Goal: Task Accomplishment & Management: Manage account settings

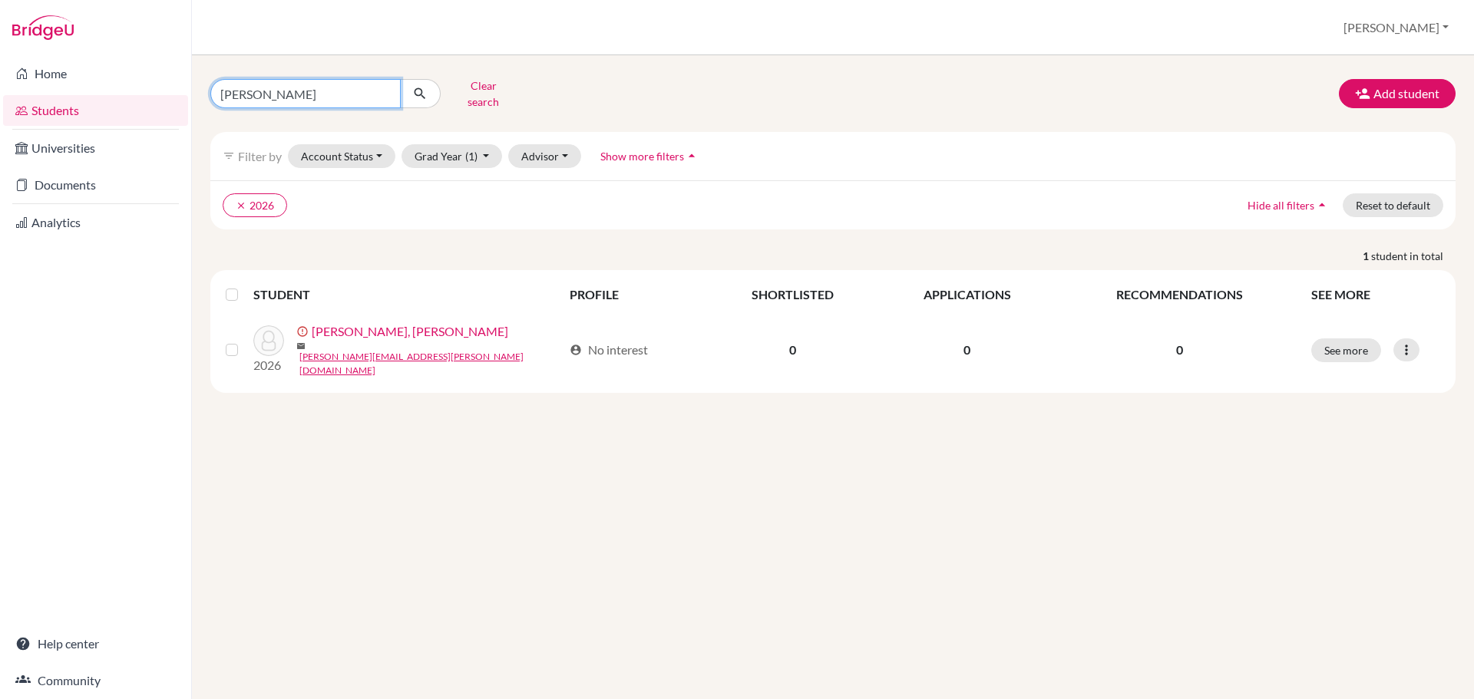
click at [296, 91] on input "jovel" at bounding box center [305, 93] width 190 height 29
type input "[PERSON_NAME]"
click button "submit" at bounding box center [420, 93] width 41 height 29
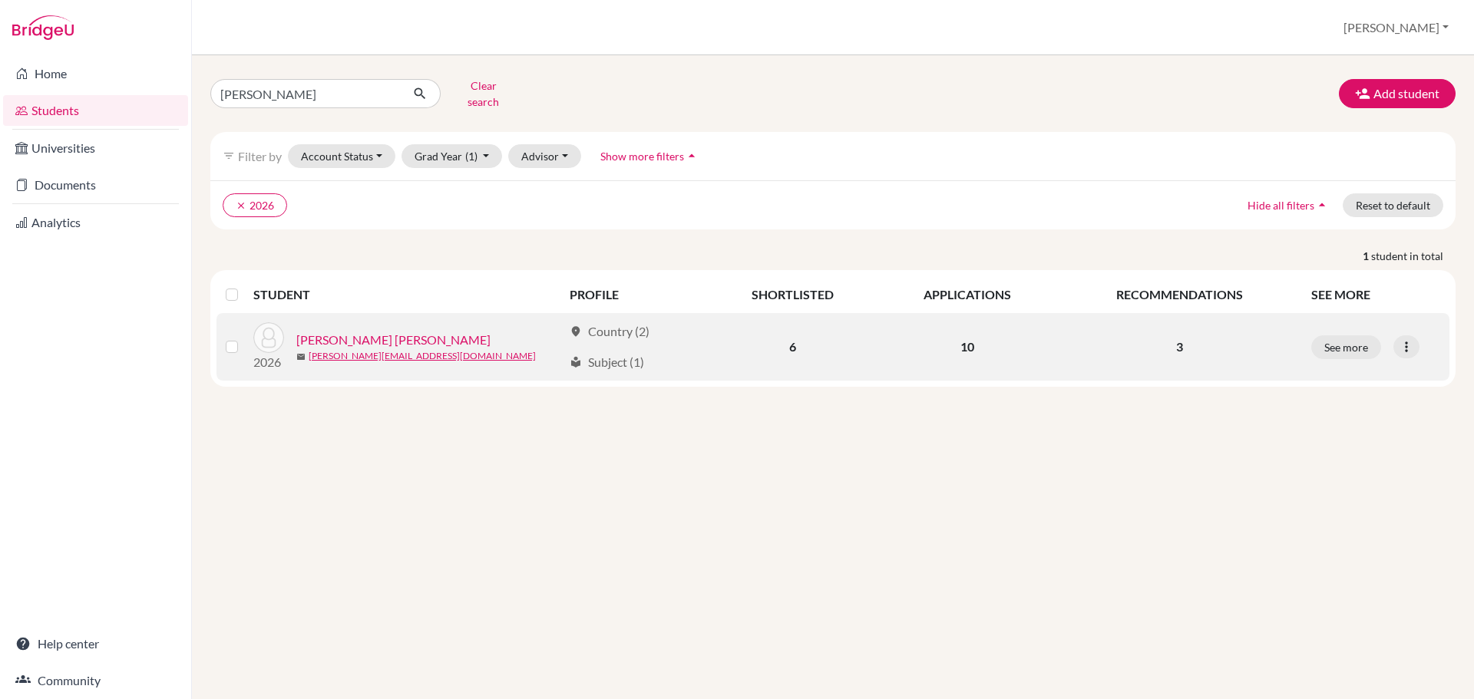
click at [395, 331] on link "[PERSON_NAME] [PERSON_NAME]" at bounding box center [393, 340] width 194 height 18
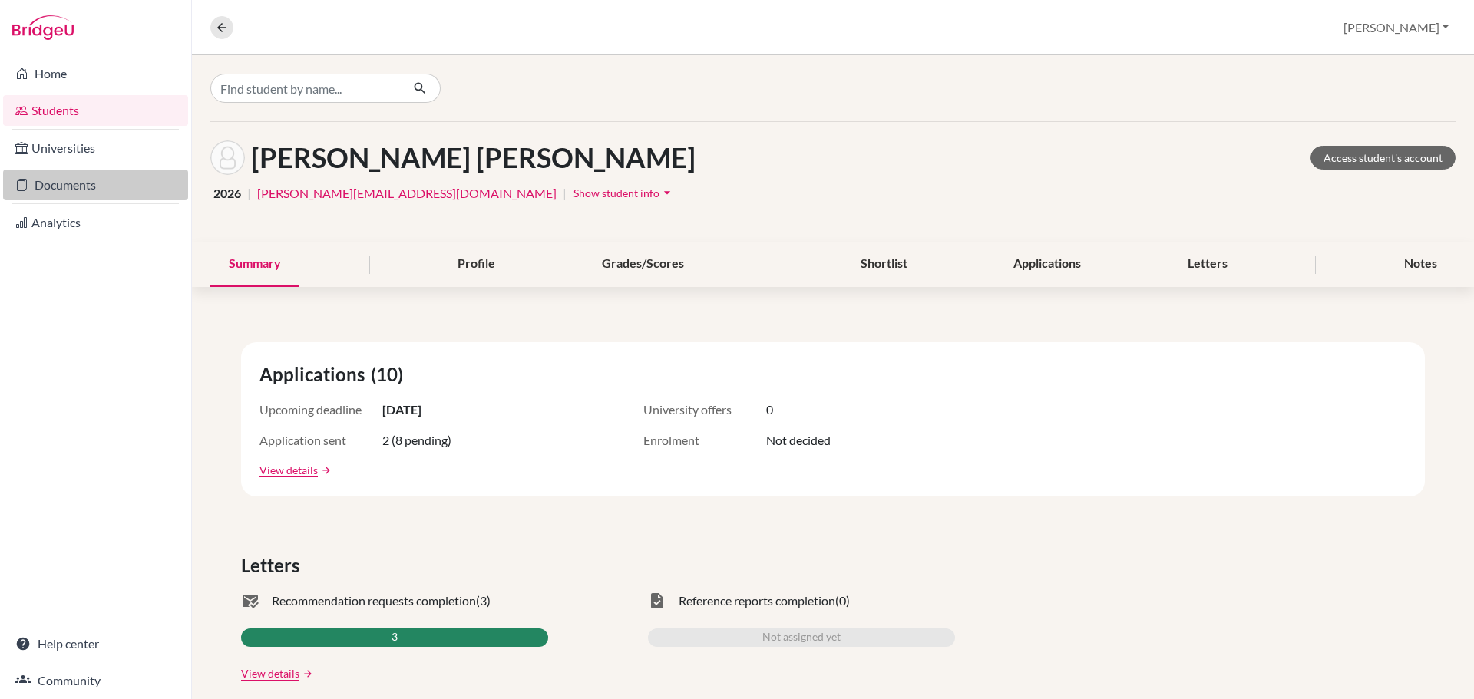
click at [62, 185] on link "Documents" at bounding box center [95, 185] width 185 height 31
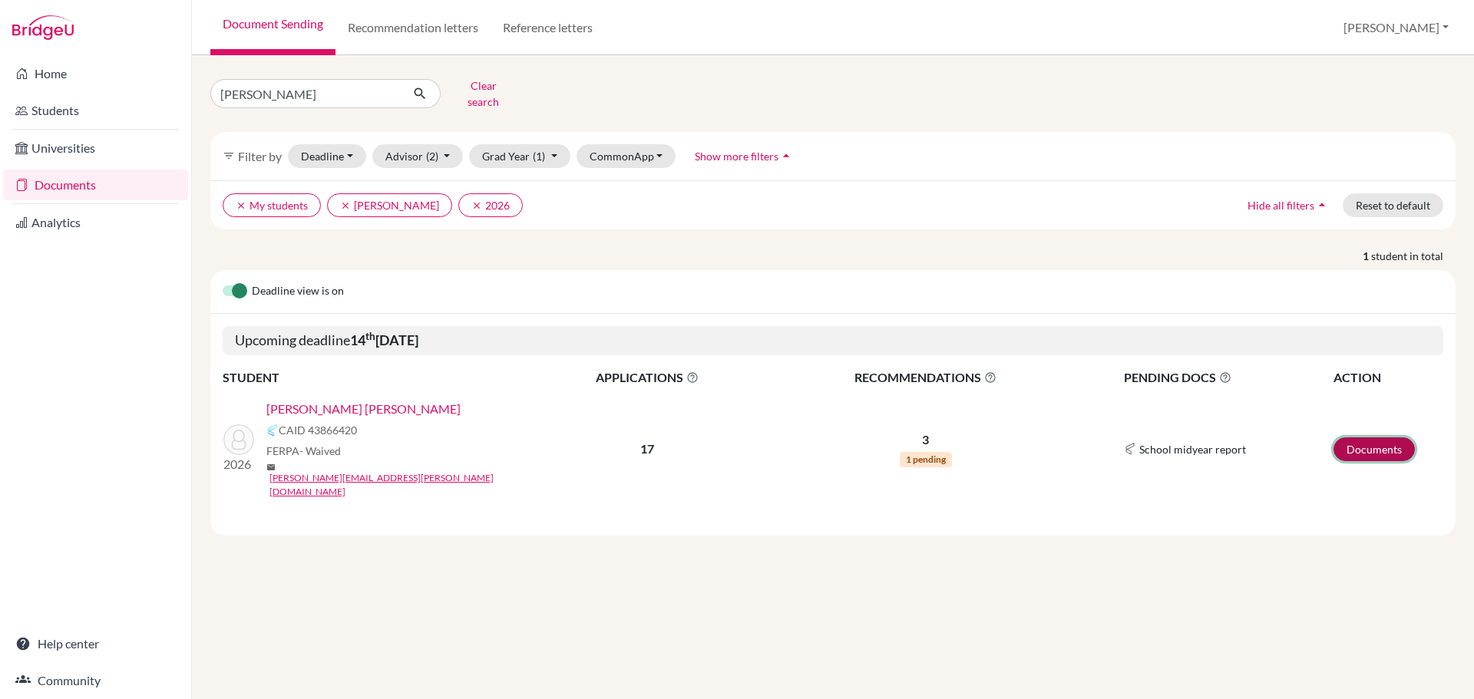
click at [1381, 438] on link "Documents" at bounding box center [1374, 450] width 81 height 24
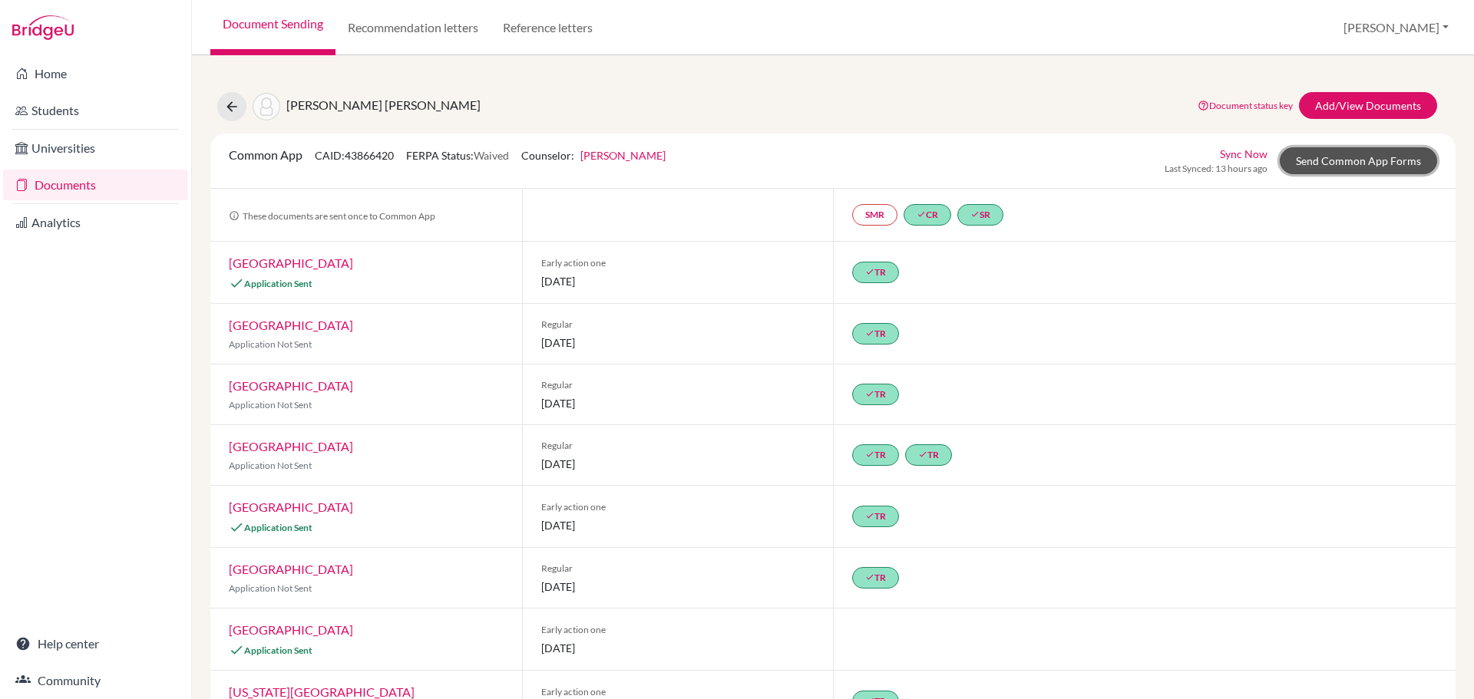
click at [1343, 157] on link "Send Common App Forms" at bounding box center [1358, 160] width 157 height 27
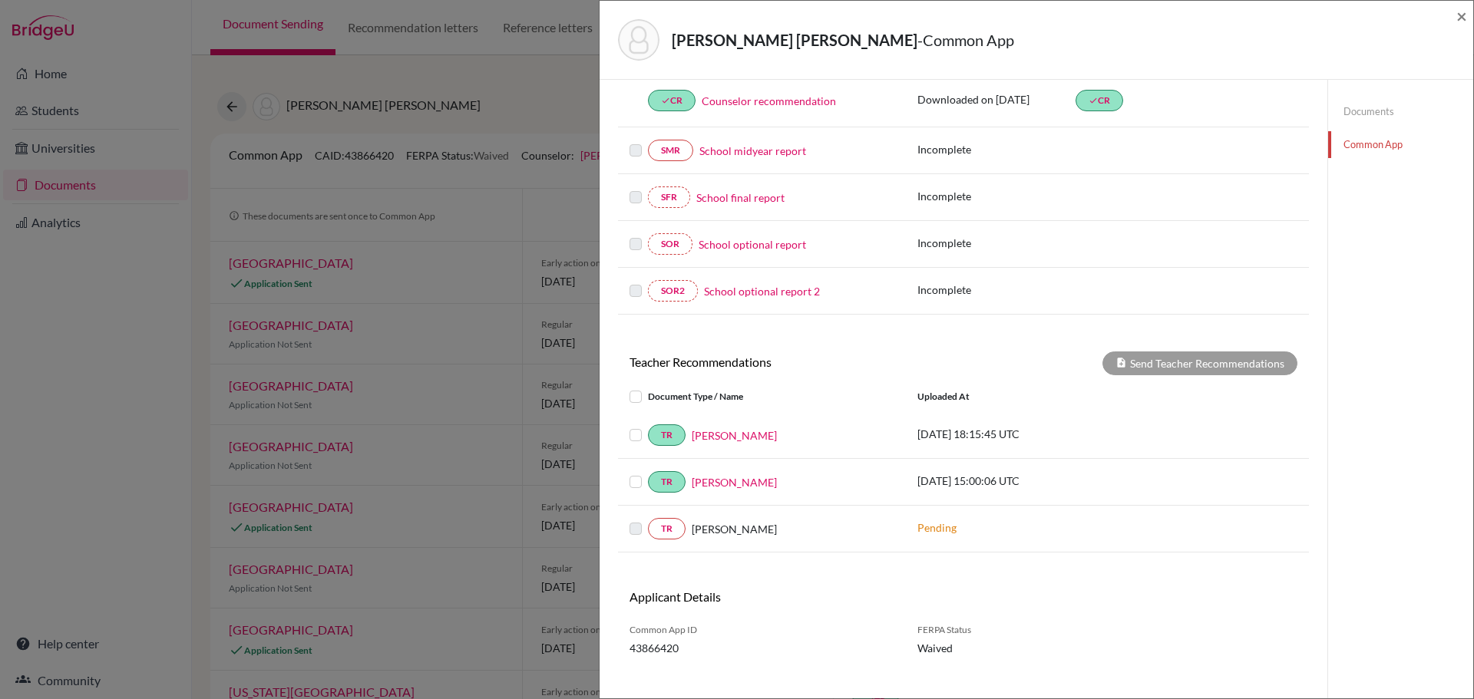
scroll to position [283, 0]
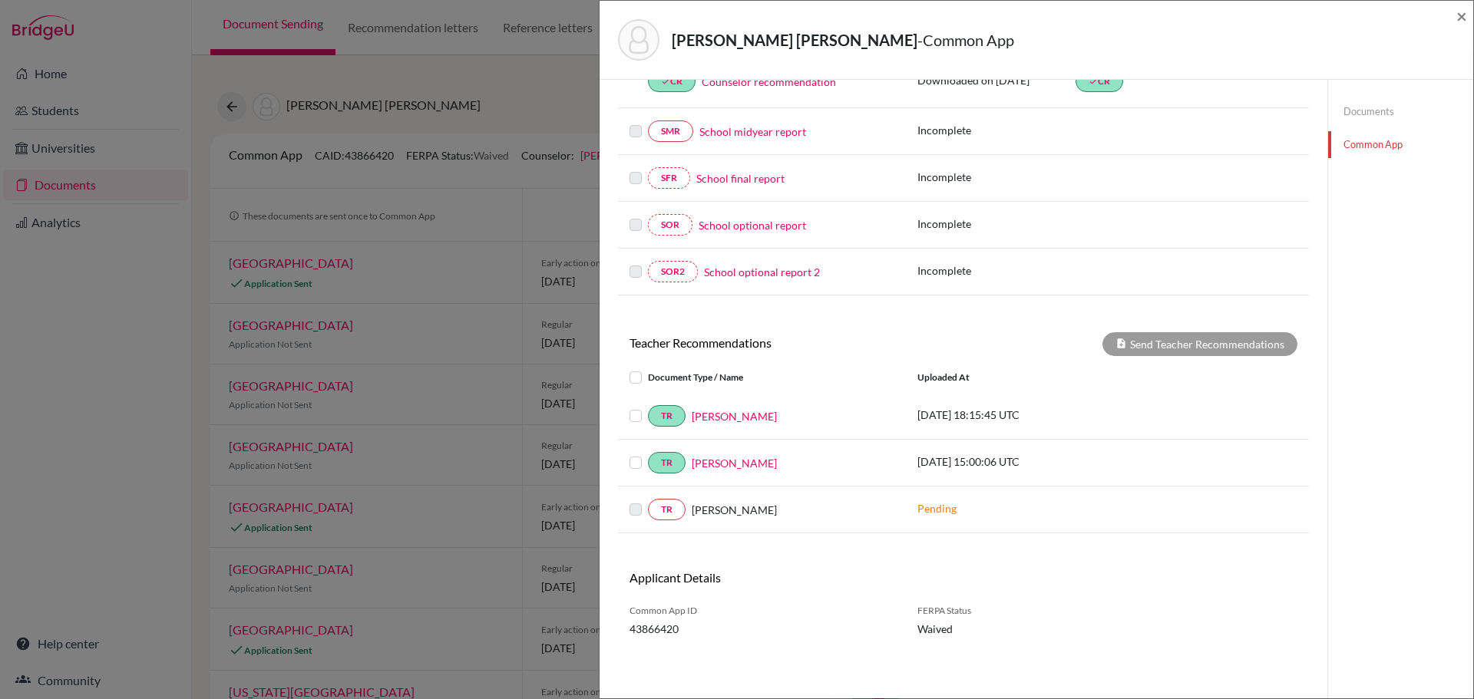
click at [648, 369] on label at bounding box center [648, 369] width 0 height 0
click at [0, 0] on input "checkbox" at bounding box center [0, 0] width 0 height 0
click at [1179, 343] on button "Send Teacher Recommendations" at bounding box center [1199, 344] width 195 height 24
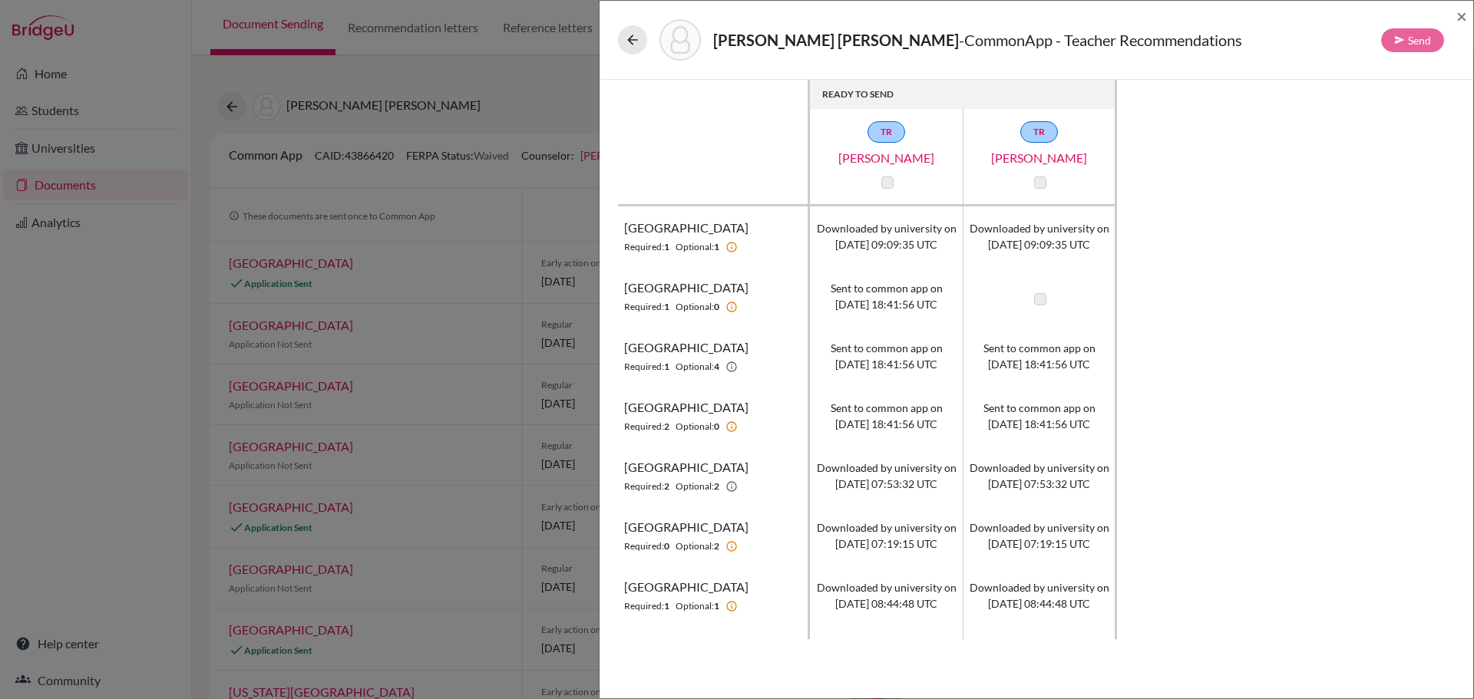
click at [885, 170] on div "TR Gadiel Rachelson" at bounding box center [887, 156] width 154 height 71
click at [884, 182] on label at bounding box center [887, 183] width 12 height 12
click at [1042, 185] on label at bounding box center [1040, 183] width 12 height 12
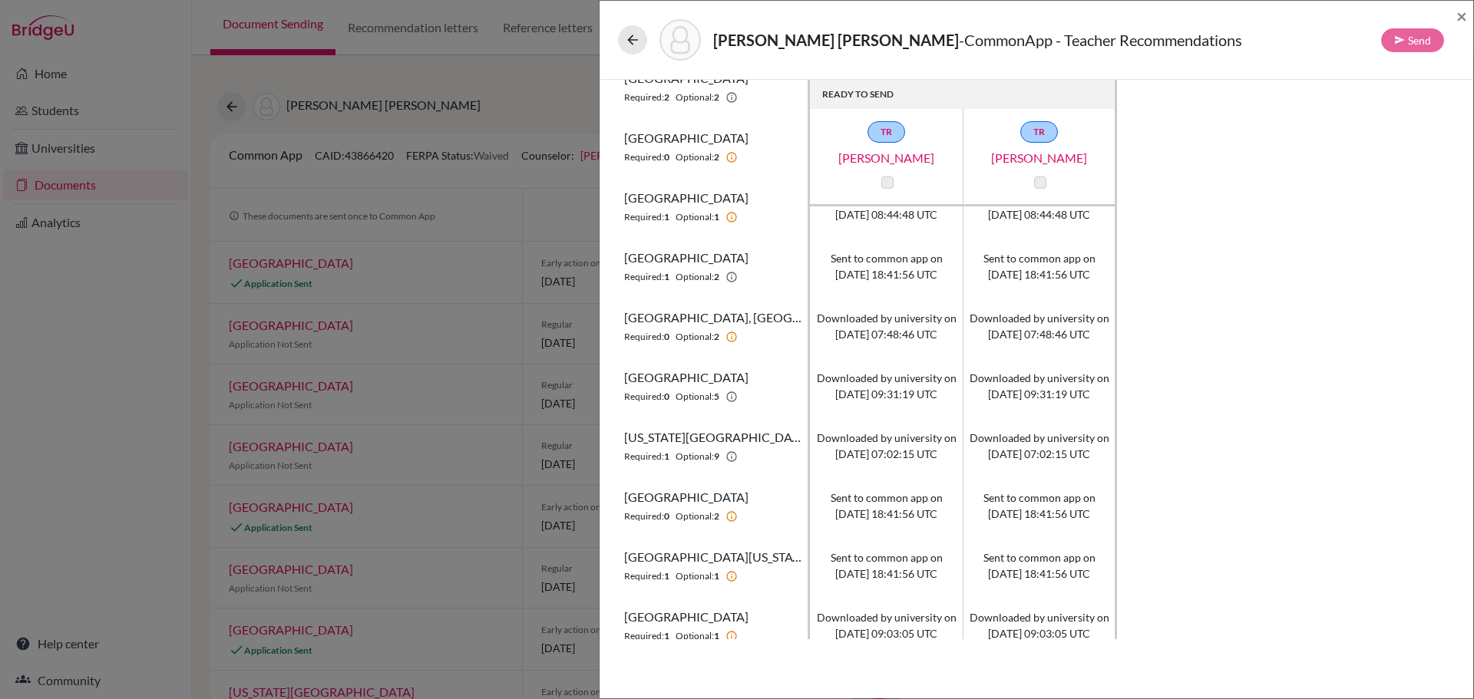
scroll to position [585, 0]
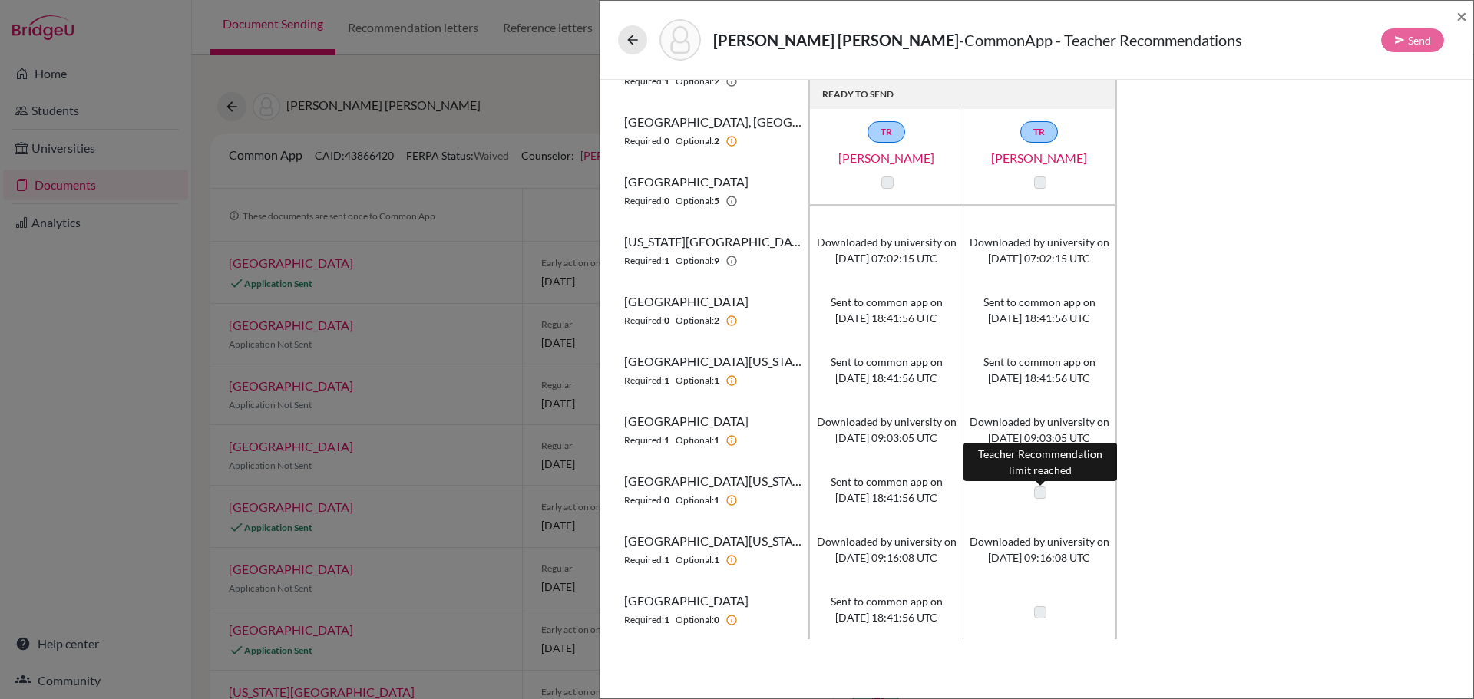
click at [1040, 493] on label at bounding box center [1040, 493] width 12 height 12
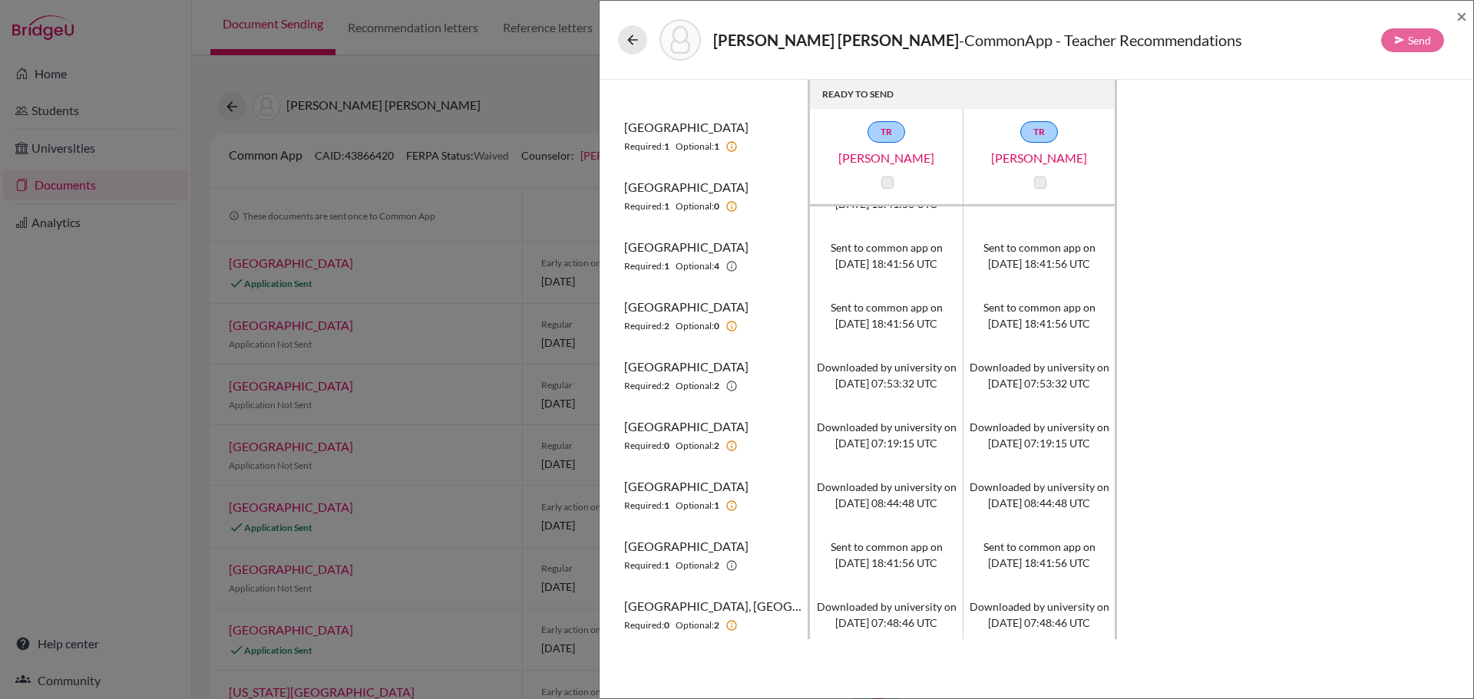
scroll to position [0, 0]
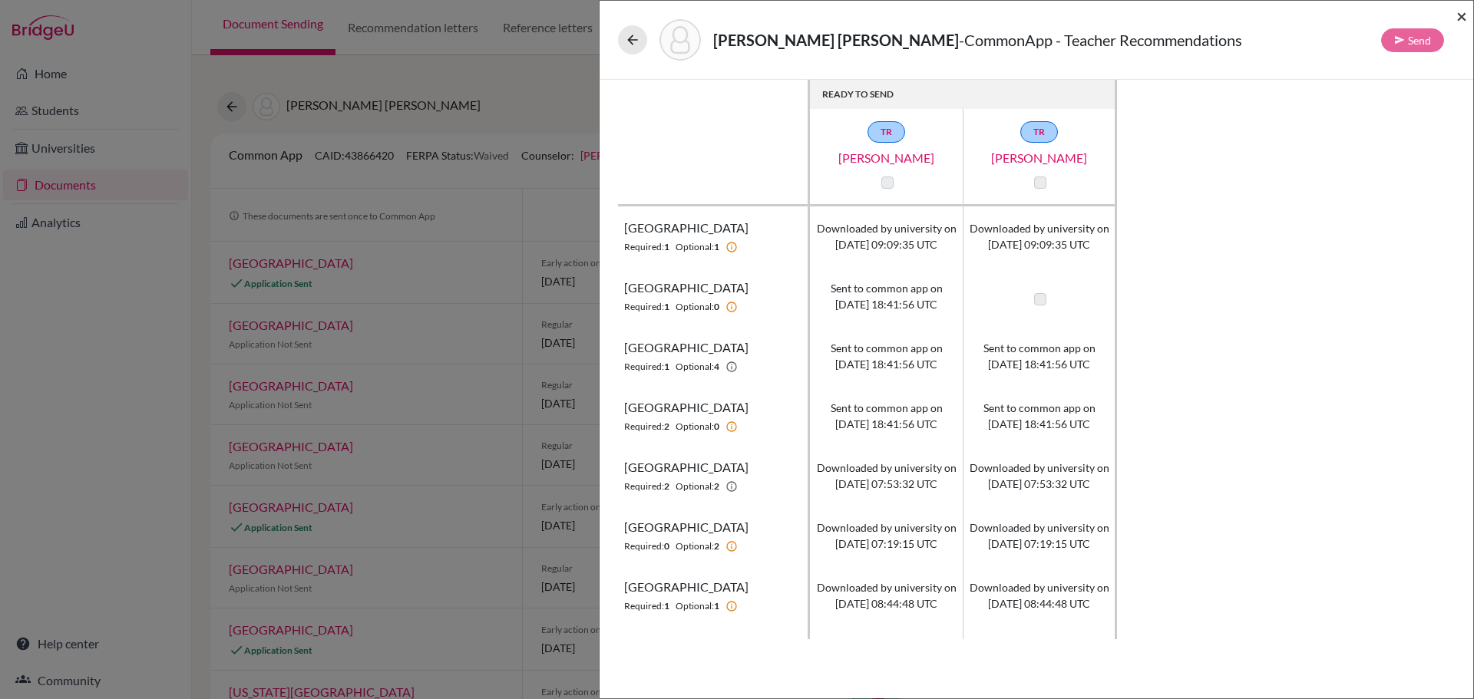
click at [1459, 13] on span "×" at bounding box center [1461, 16] width 11 height 22
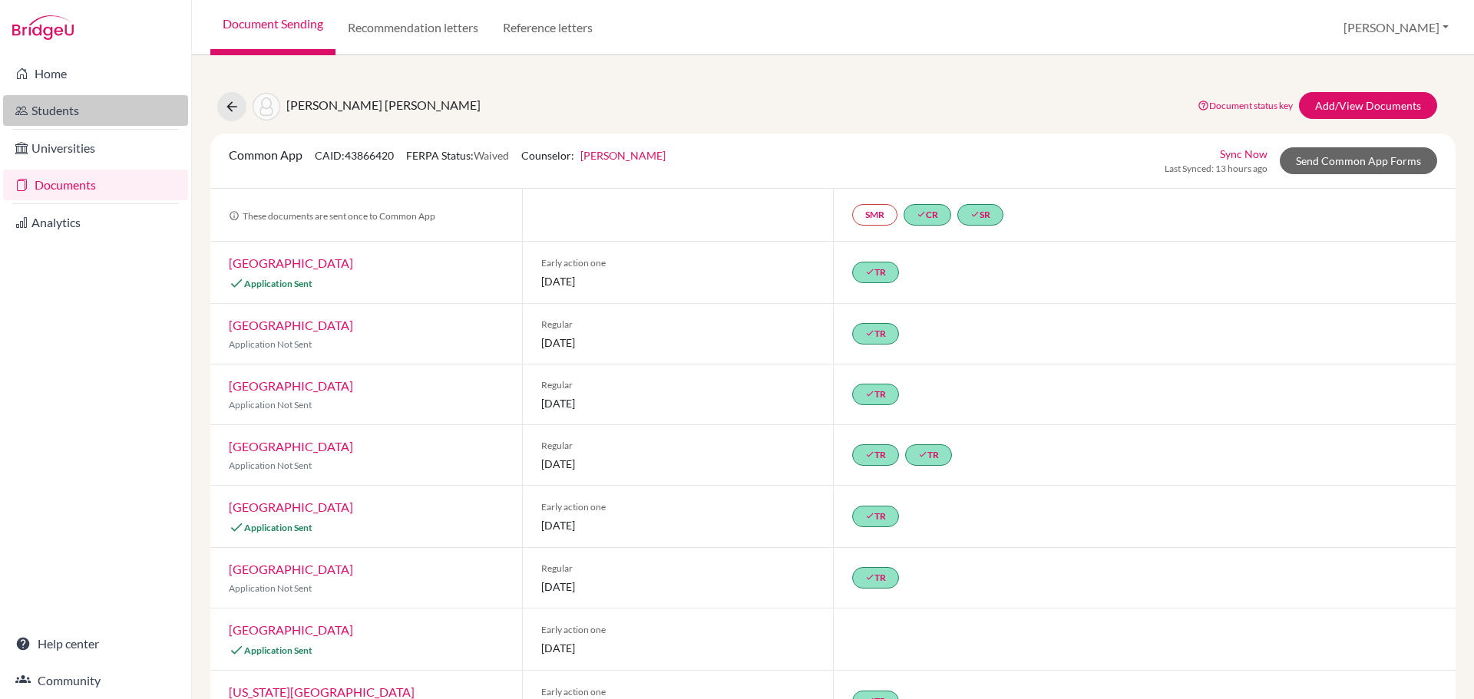
click at [70, 109] on link "Students" at bounding box center [95, 110] width 185 height 31
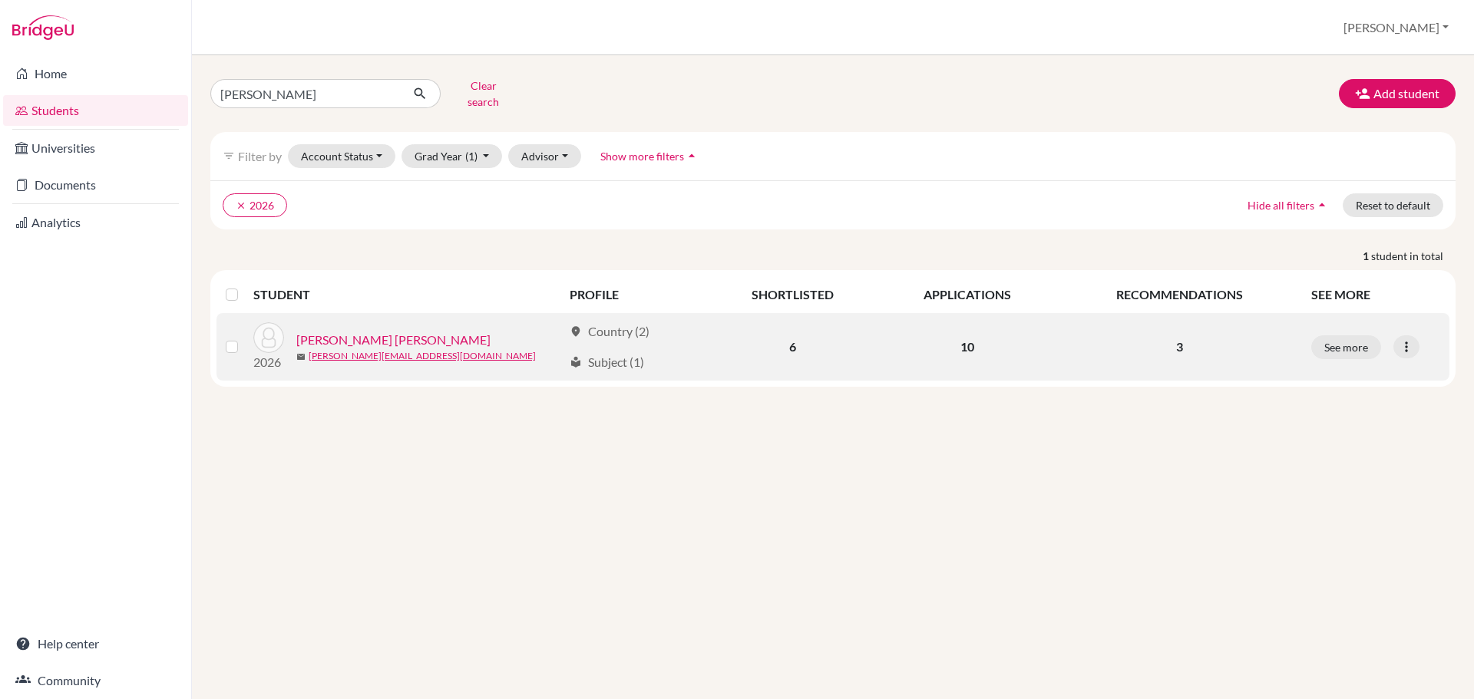
click at [335, 331] on link "[PERSON_NAME] [PERSON_NAME]" at bounding box center [393, 340] width 194 height 18
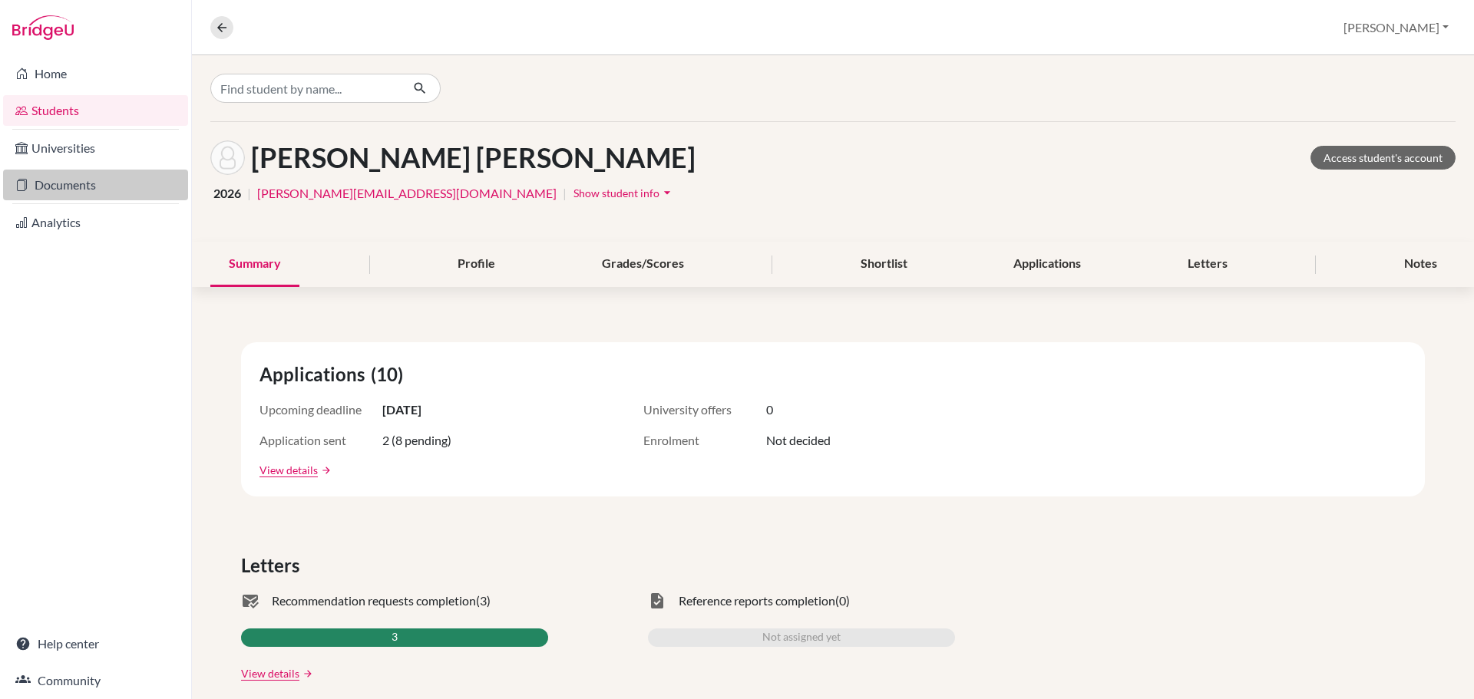
click at [83, 180] on link "Documents" at bounding box center [95, 185] width 185 height 31
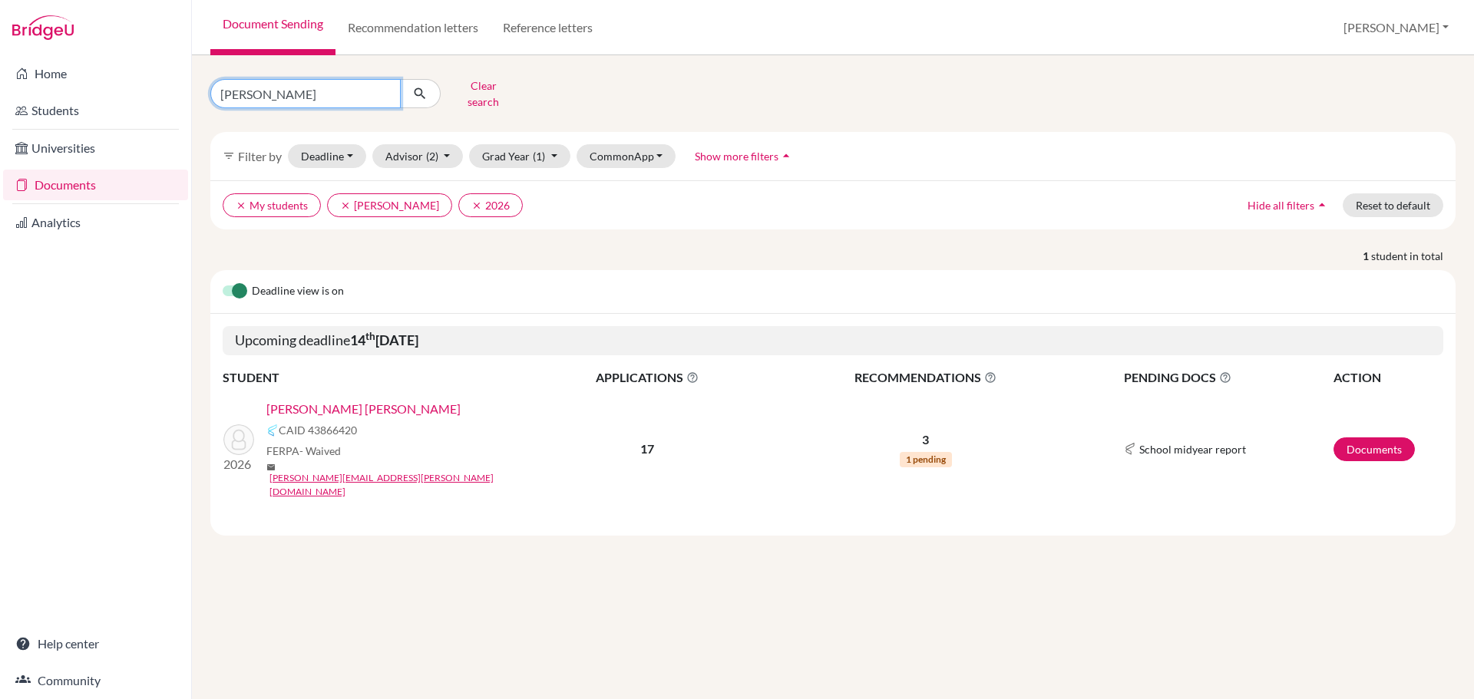
click at [333, 93] on input "[PERSON_NAME]" at bounding box center [305, 93] width 190 height 29
type input "[PERSON_NAME]"
click at [421, 87] on icon "submit" at bounding box center [419, 93] width 15 height 15
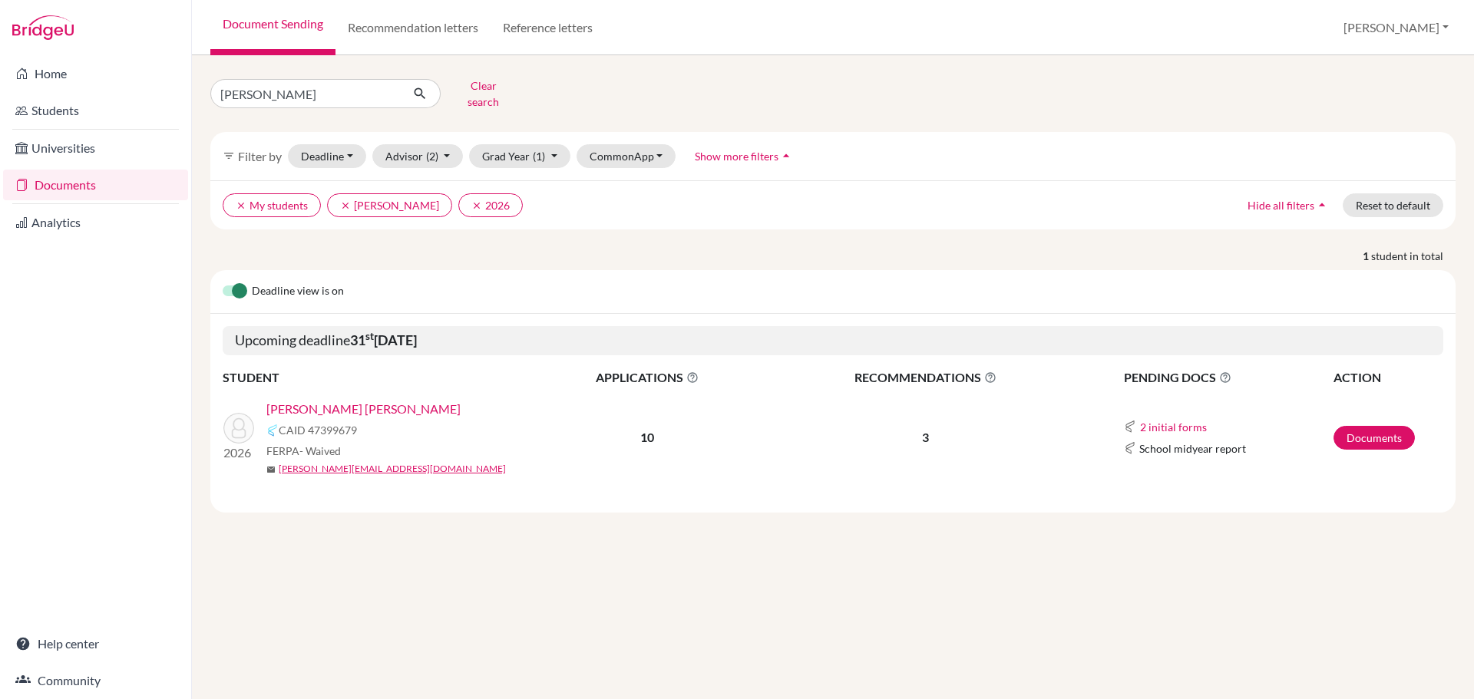
click at [382, 400] on link "[PERSON_NAME] [PERSON_NAME]" at bounding box center [363, 409] width 194 height 18
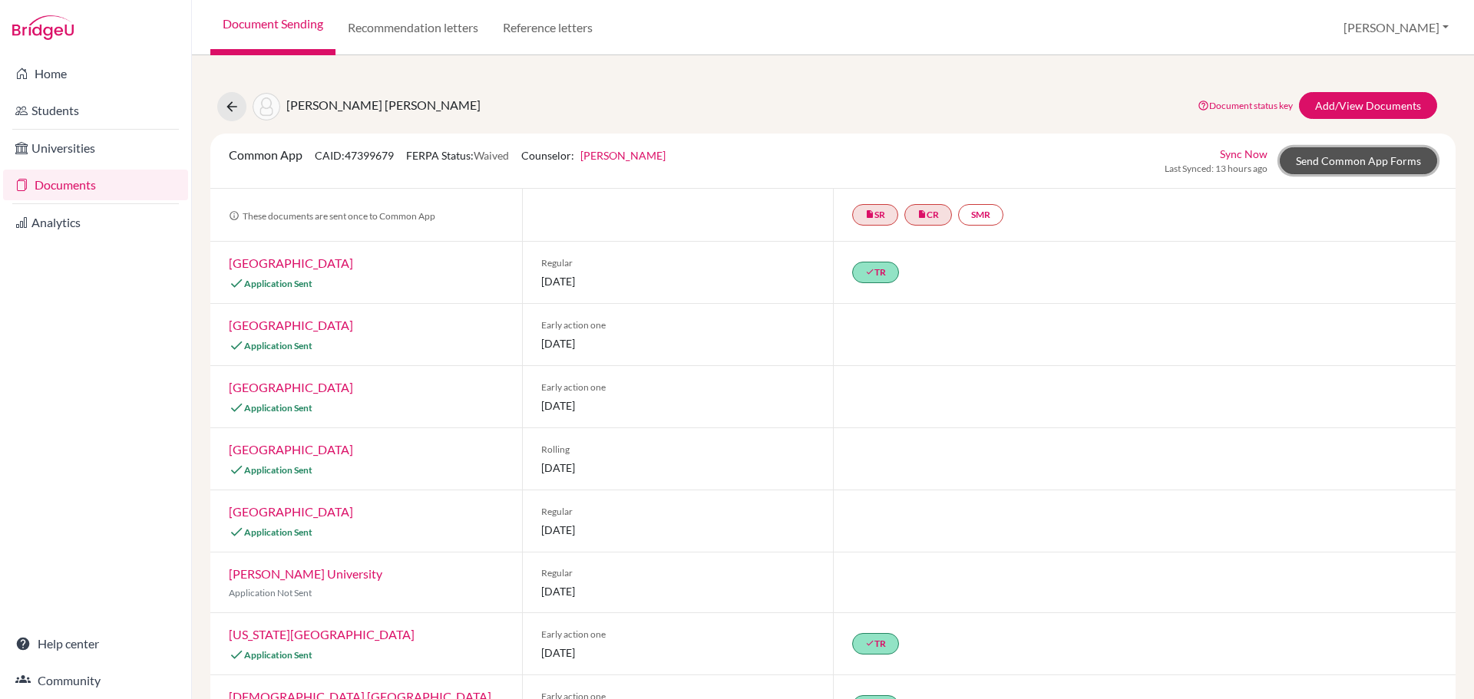
click at [1347, 163] on link "Send Common App Forms" at bounding box center [1358, 160] width 157 height 27
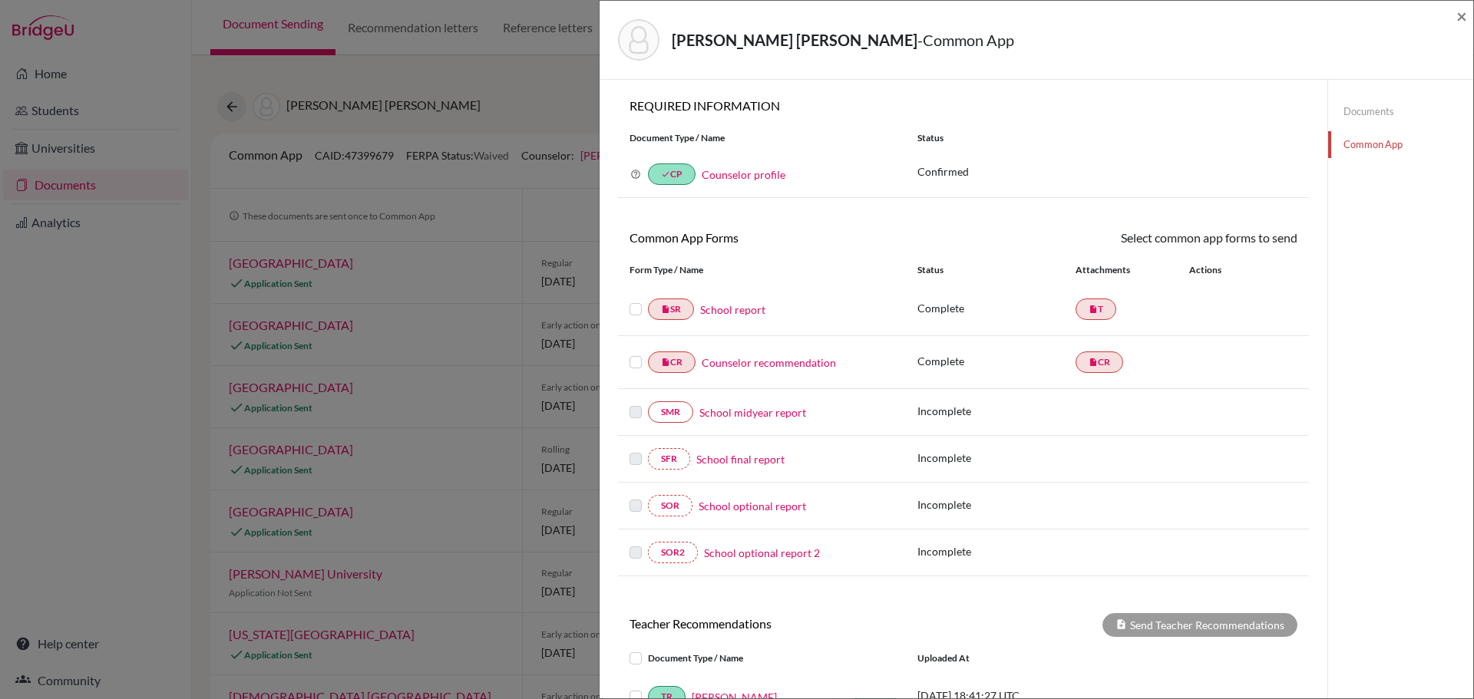
click at [636, 300] on label at bounding box center [636, 300] width 12 height 0
click at [0, 0] on input "checkbox" at bounding box center [0, 0] width 0 height 0
click at [636, 355] on label at bounding box center [636, 355] width 12 height 0
click at [0, 0] on input "checkbox" at bounding box center [0, 0] width 0 height 0
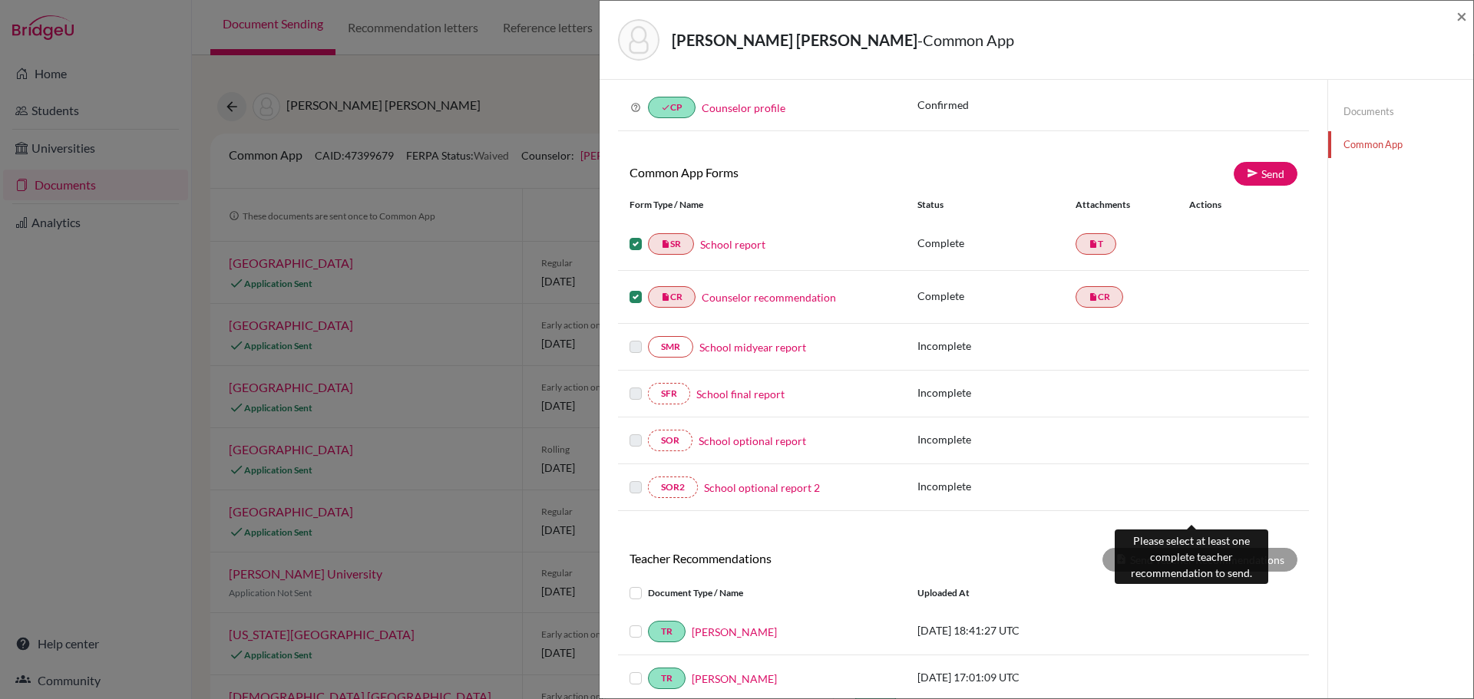
scroll to position [230, 0]
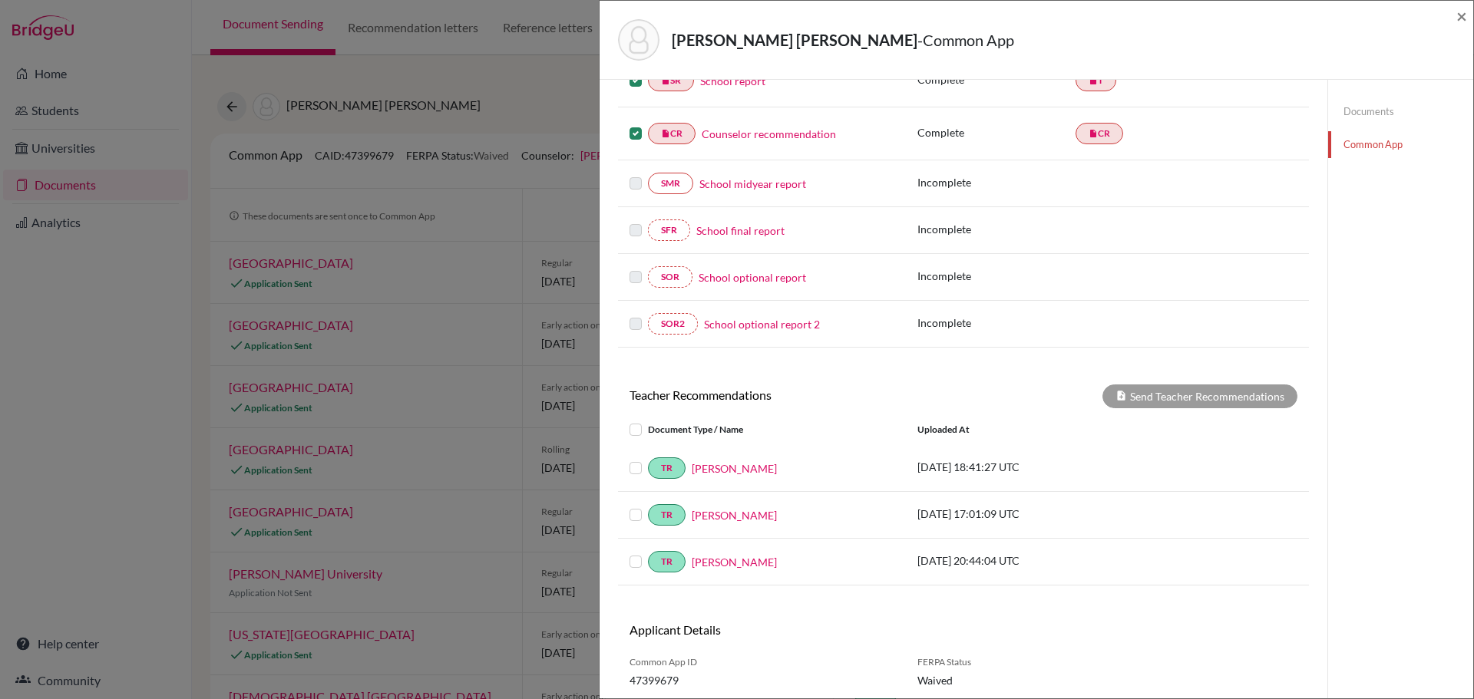
click at [648, 421] on label at bounding box center [648, 421] width 0 height 0
click at [0, 0] on input "checkbox" at bounding box center [0, 0] width 0 height 0
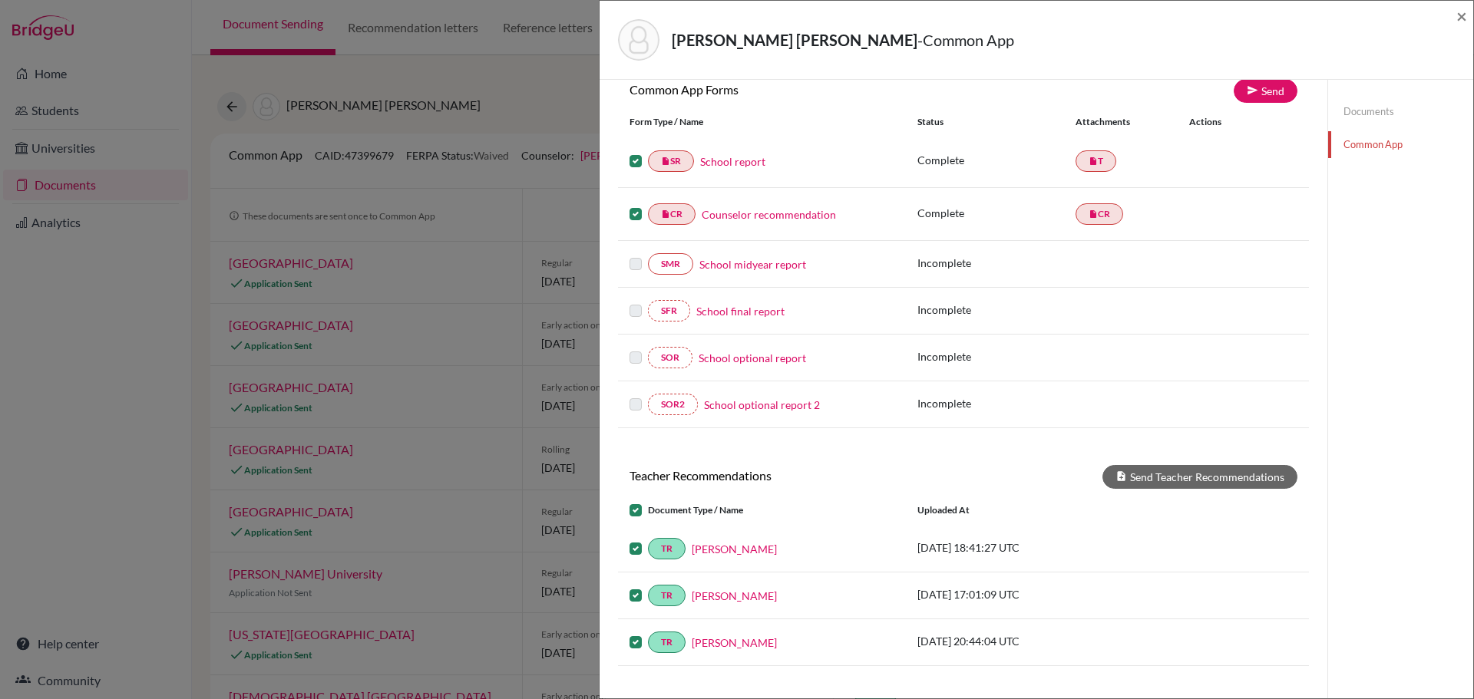
scroll to position [77, 0]
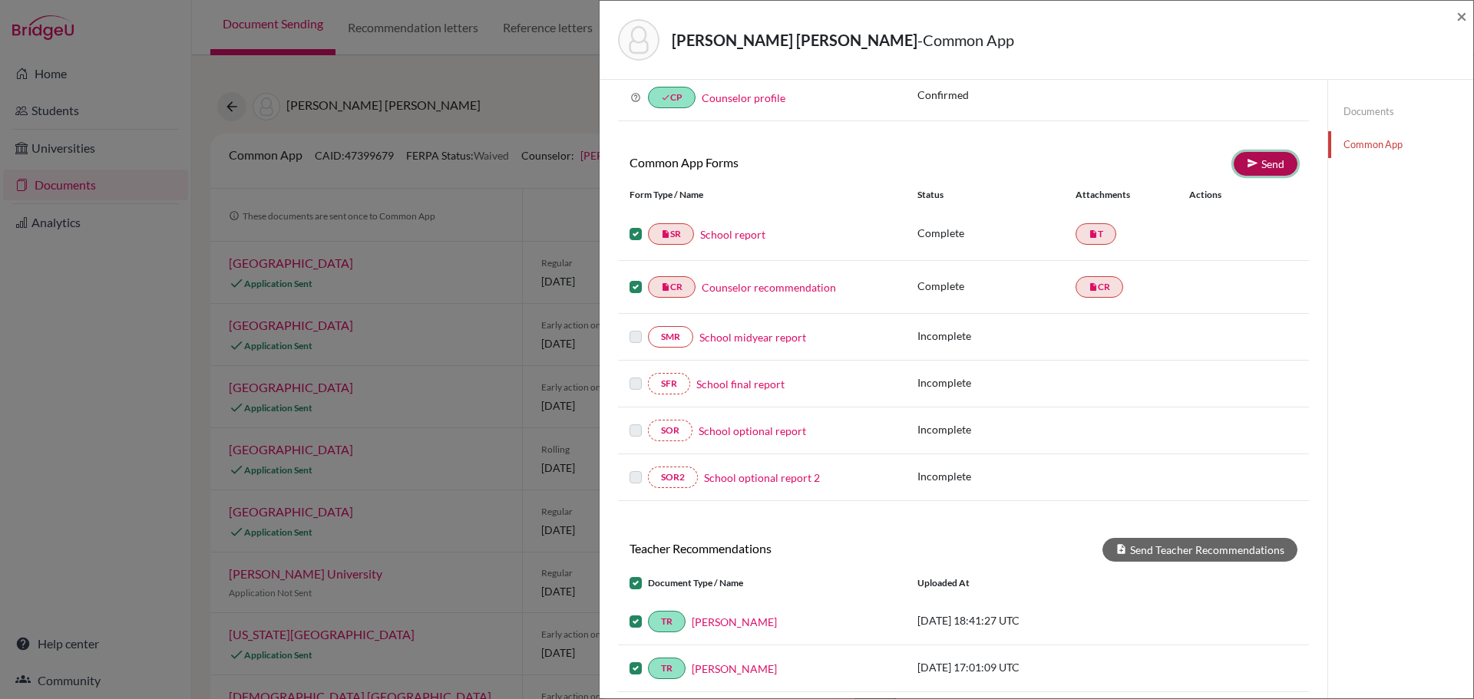
click at [1256, 164] on link "Send" at bounding box center [1266, 164] width 64 height 24
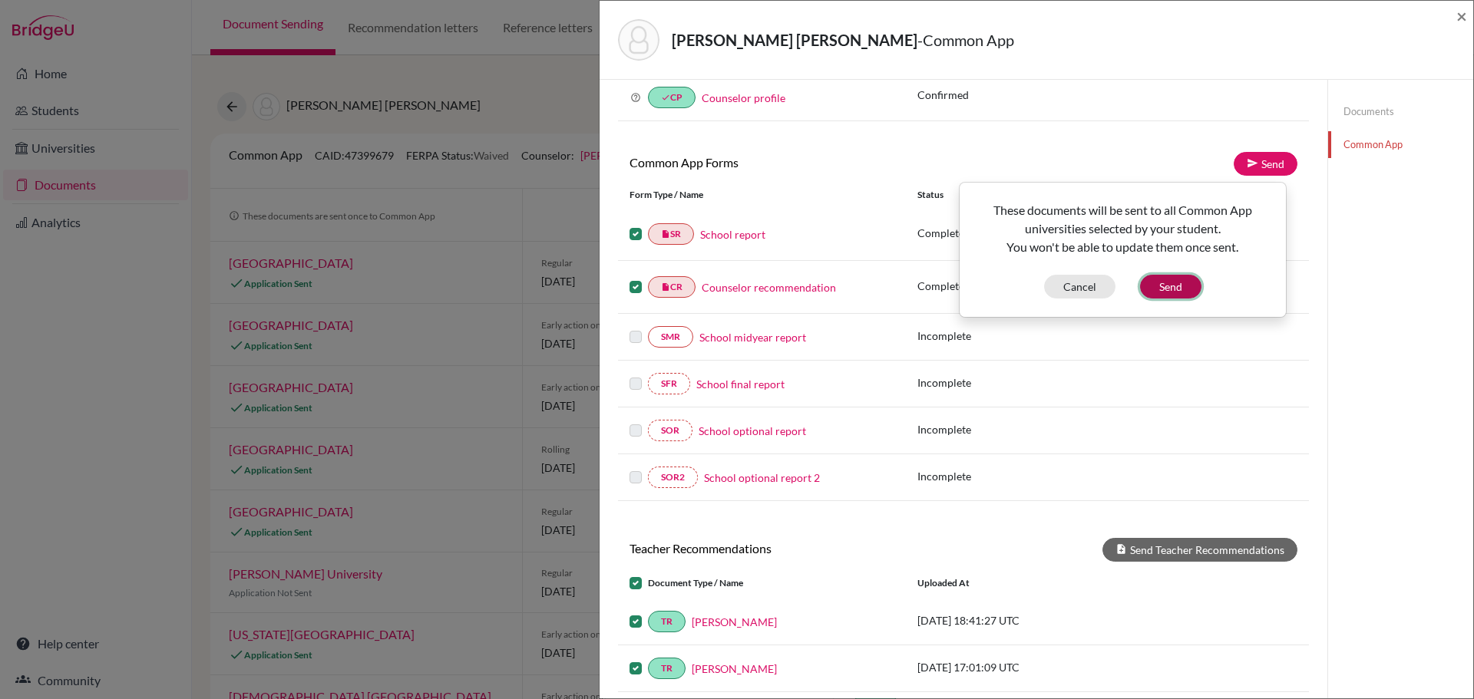
click at [1172, 287] on button "Send" at bounding box center [1170, 287] width 61 height 24
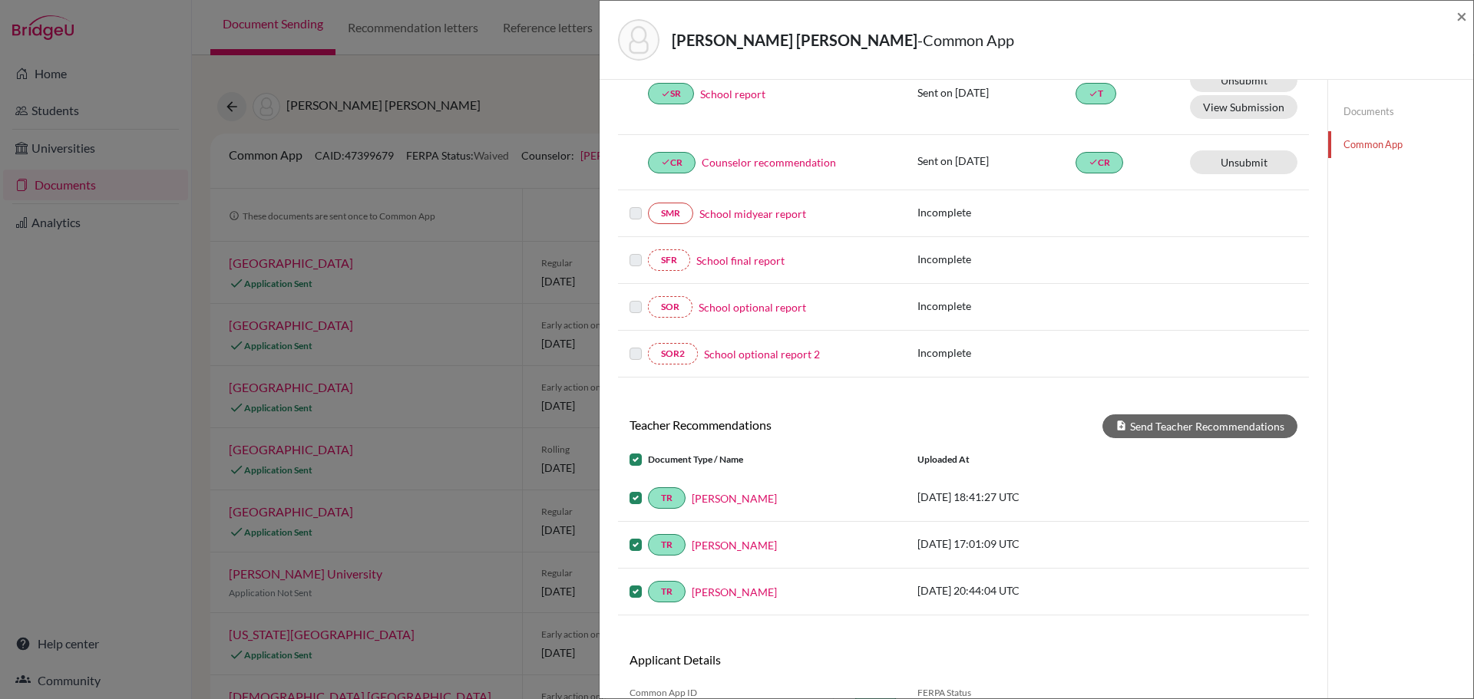
scroll to position [307, 0]
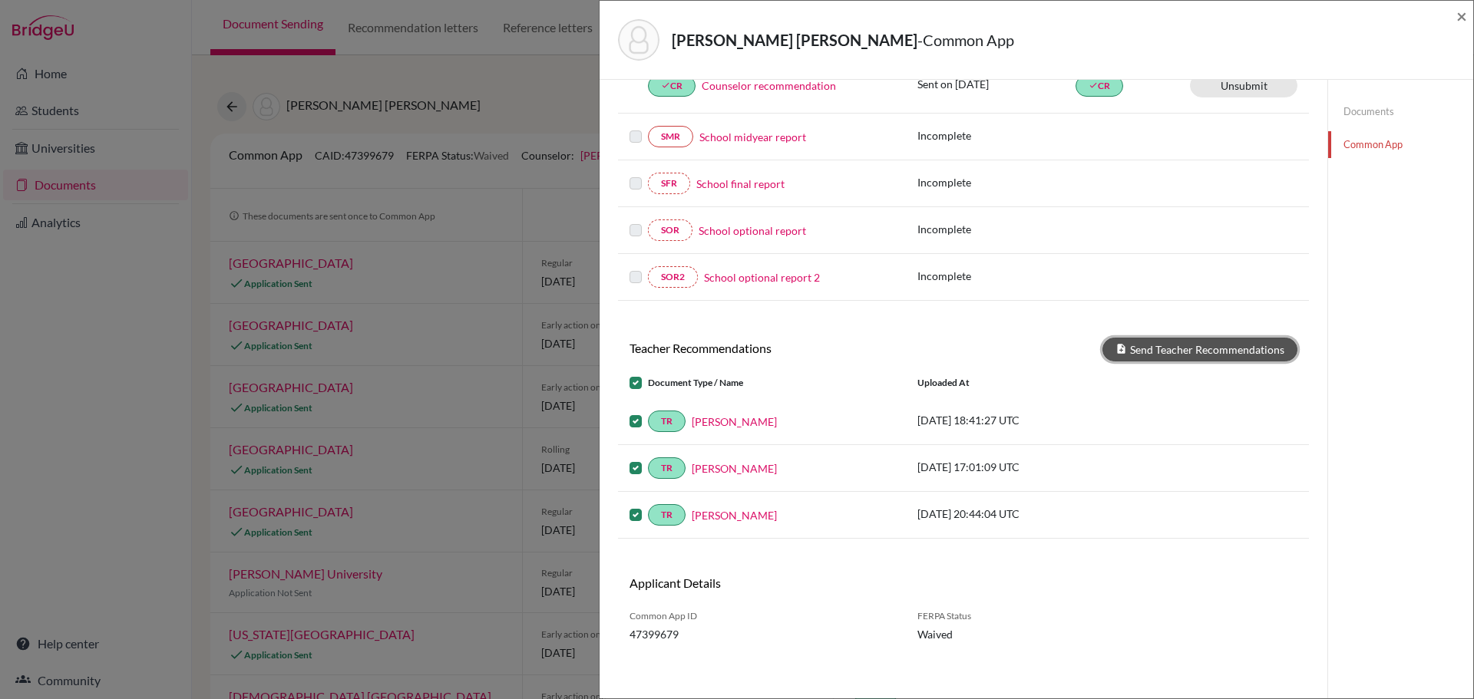
click at [1177, 349] on button "Send Teacher Recommendations" at bounding box center [1199, 350] width 195 height 24
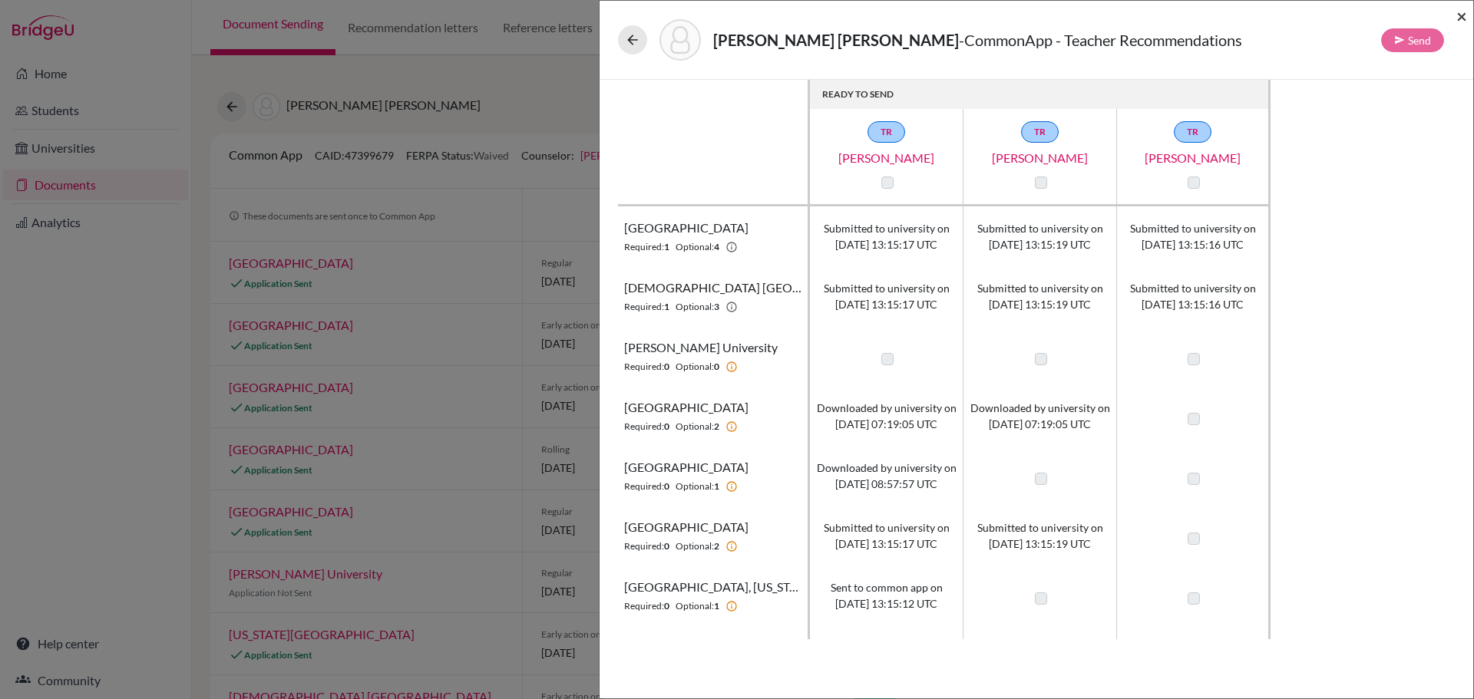
click at [1459, 16] on span "×" at bounding box center [1461, 16] width 11 height 22
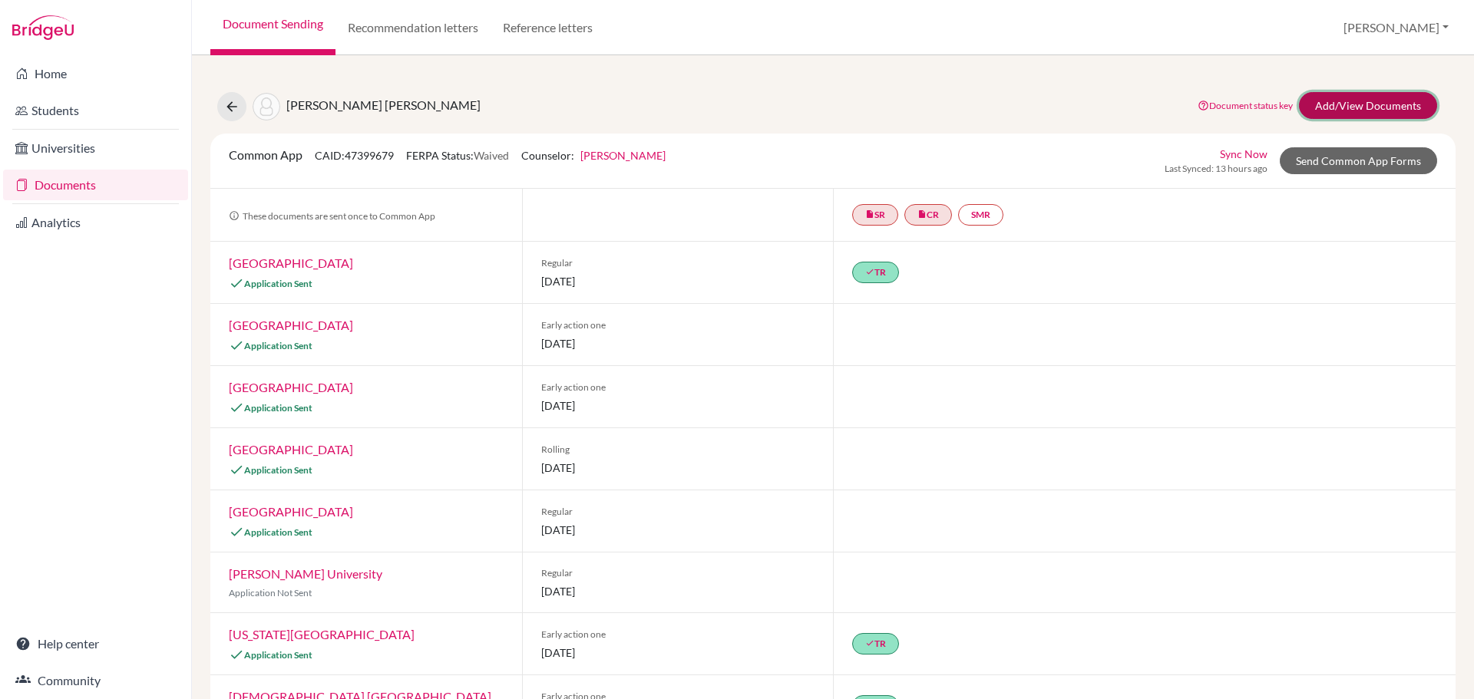
click at [1339, 101] on link "Add/View Documents" at bounding box center [1368, 105] width 138 height 27
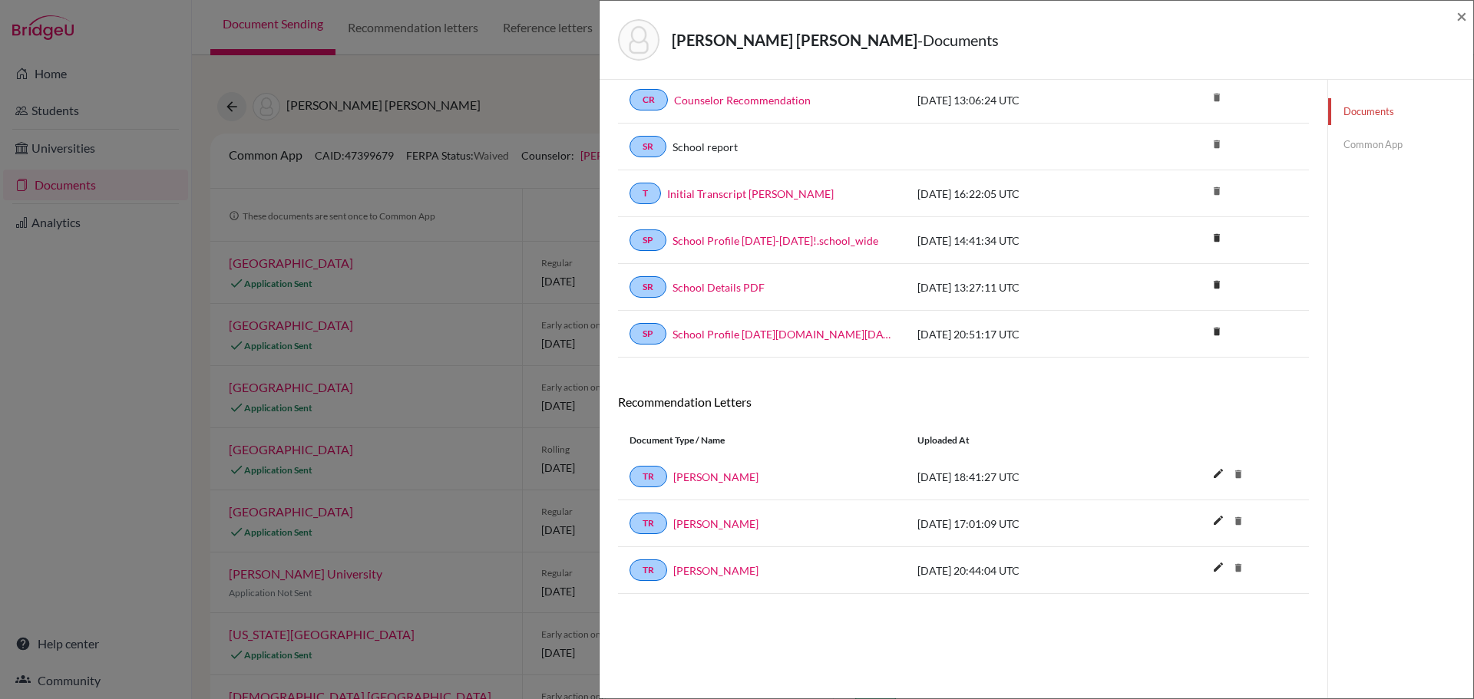
scroll to position [81, 0]
click at [1362, 140] on link "Common App" at bounding box center [1400, 144] width 145 height 27
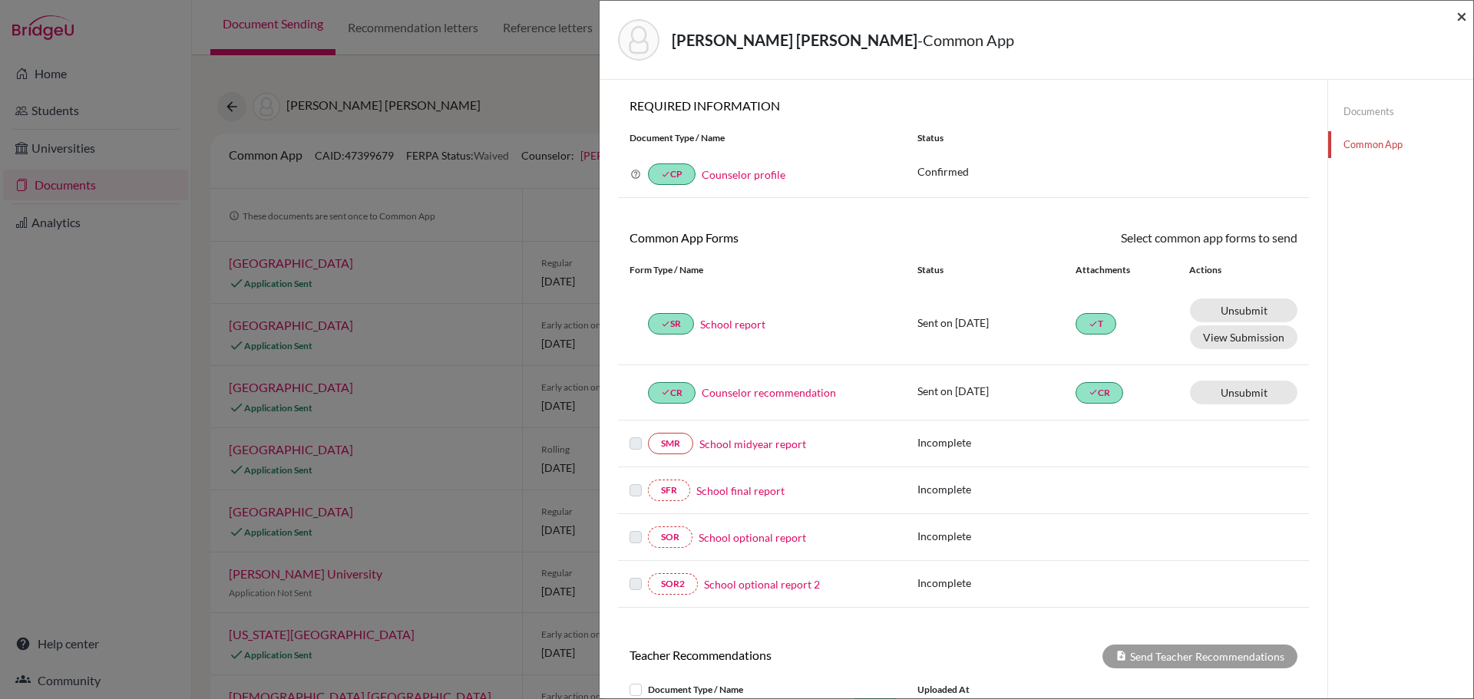
click at [1464, 15] on span "×" at bounding box center [1461, 16] width 11 height 22
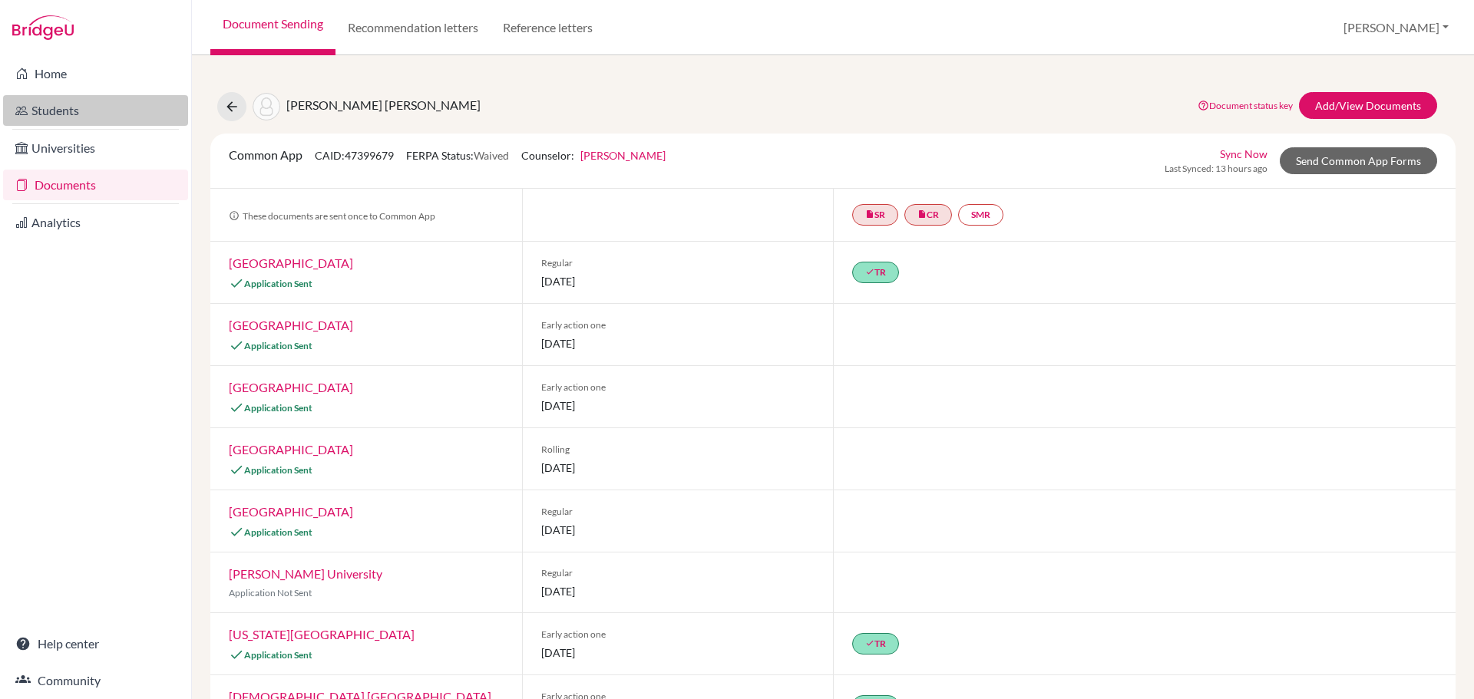
click at [81, 107] on link "Students" at bounding box center [95, 110] width 185 height 31
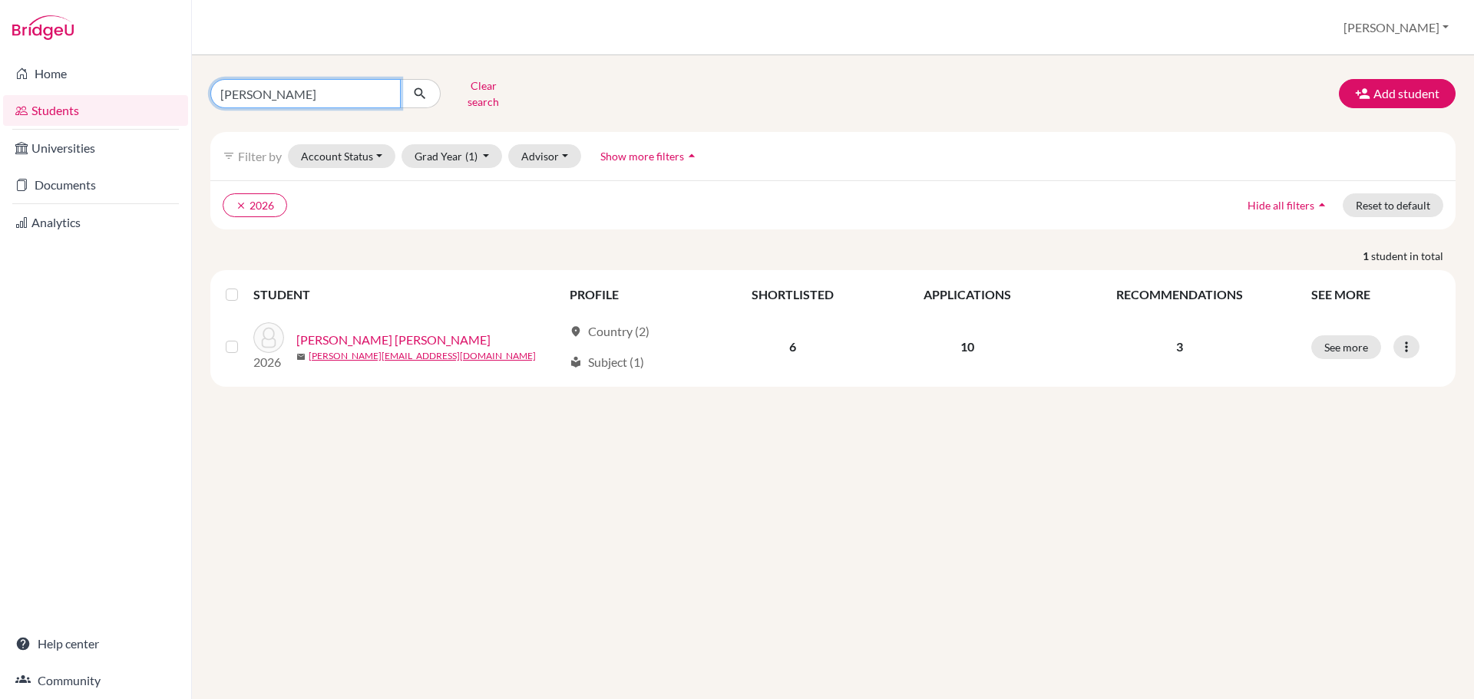
click at [344, 94] on input "[PERSON_NAME]" at bounding box center [305, 93] width 190 height 29
click at [344, 94] on input "angelucci" at bounding box center [305, 93] width 190 height 29
type input "escalante"
click button "submit" at bounding box center [420, 93] width 41 height 29
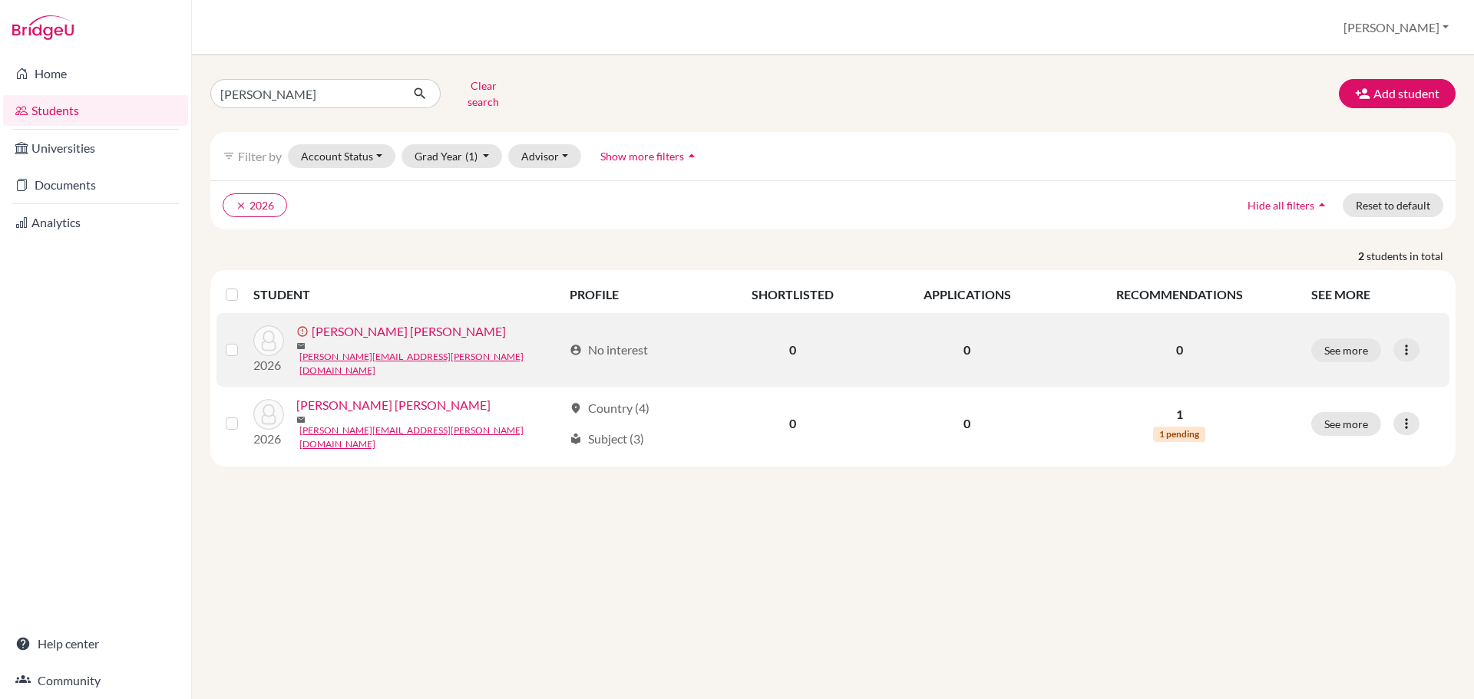
click at [399, 331] on link "Escalante Del Toro, Sophia" at bounding box center [409, 331] width 194 height 18
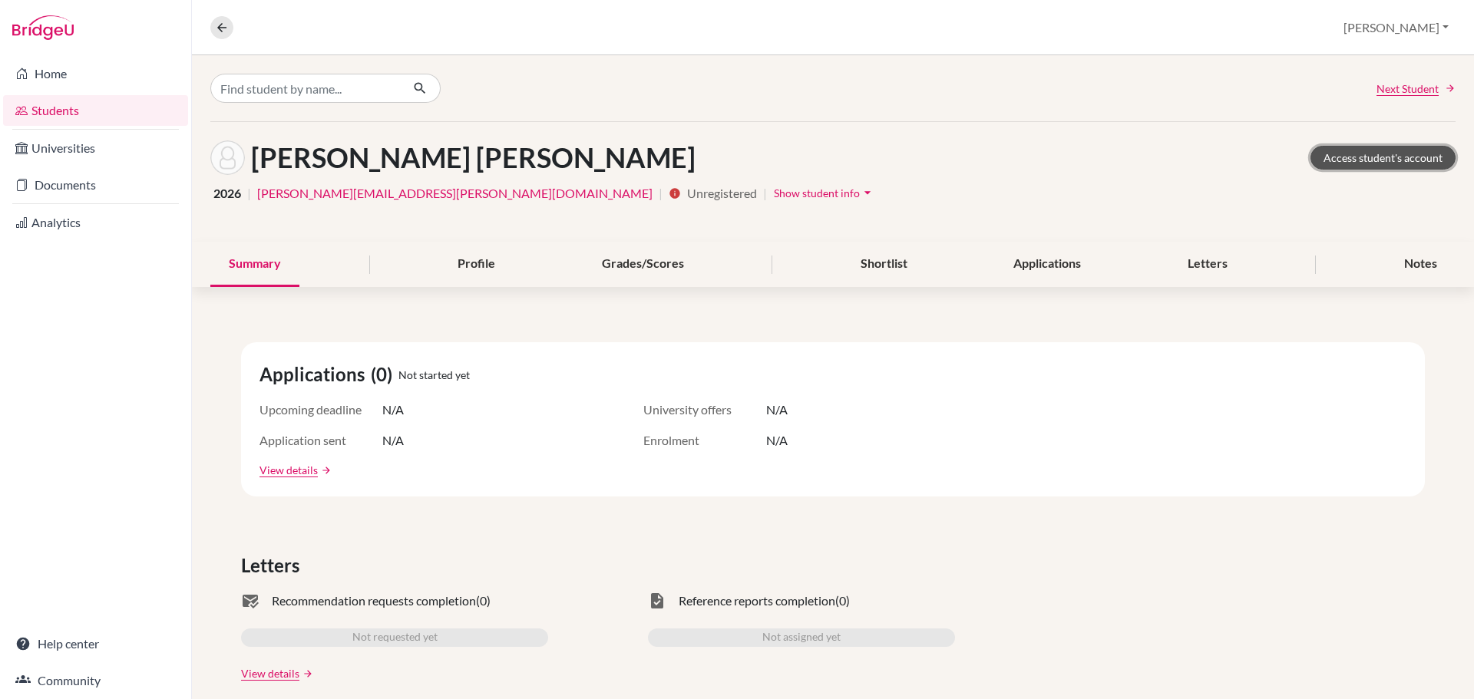
click at [1386, 157] on link "Access student's account" at bounding box center [1383, 158] width 145 height 24
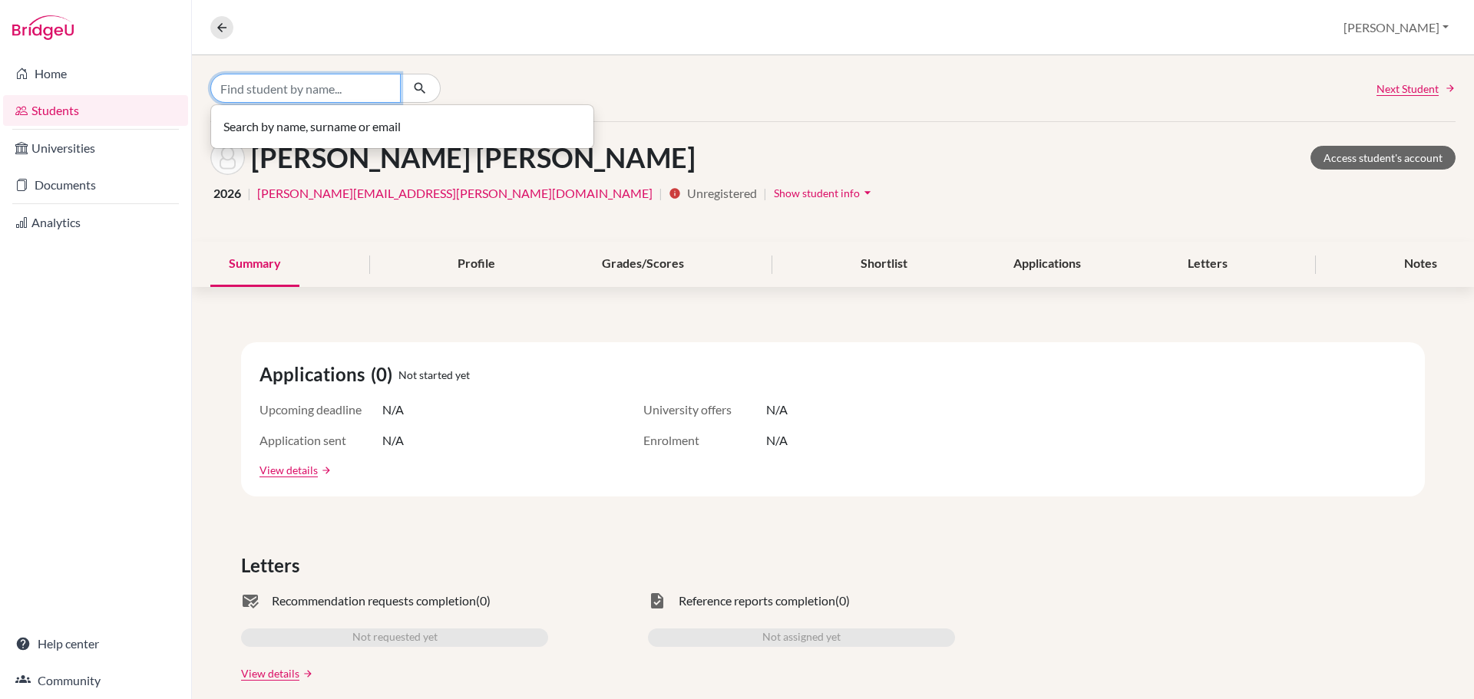
click at [312, 88] on input "Find student by name..." at bounding box center [305, 88] width 190 height 29
type input "[PERSON_NAME]"
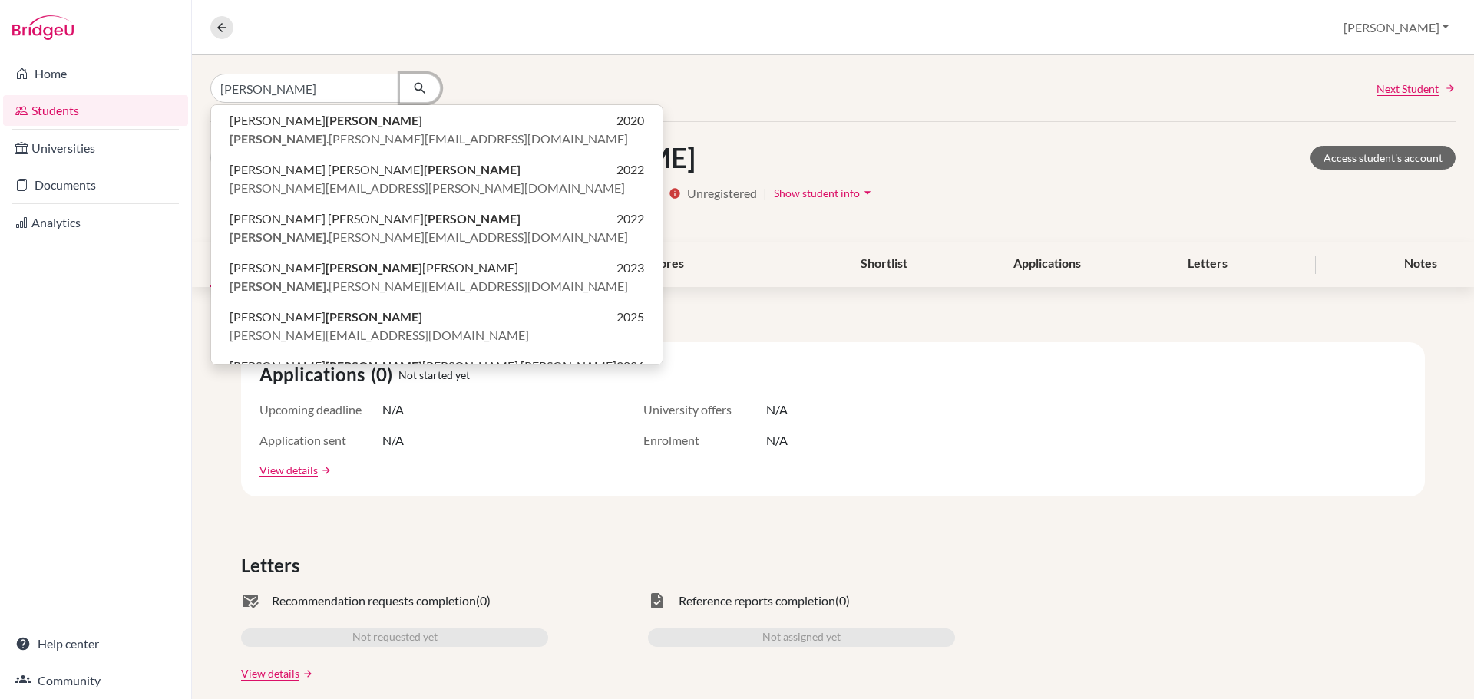
click at [421, 91] on icon "button" at bounding box center [419, 88] width 15 height 15
click at [114, 309] on div "Home Students Universities Documents Analytics Help center Community" at bounding box center [95, 377] width 191 height 644
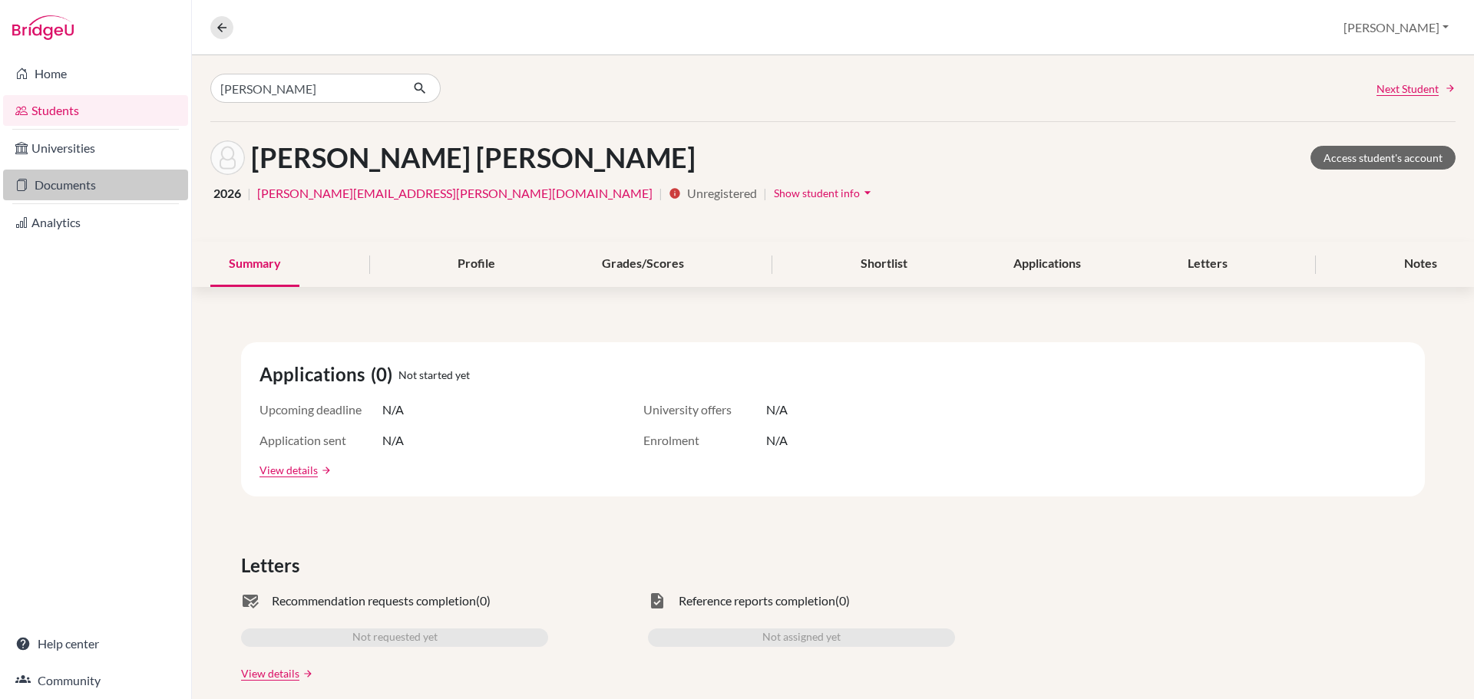
click at [54, 183] on link "Documents" at bounding box center [95, 185] width 185 height 31
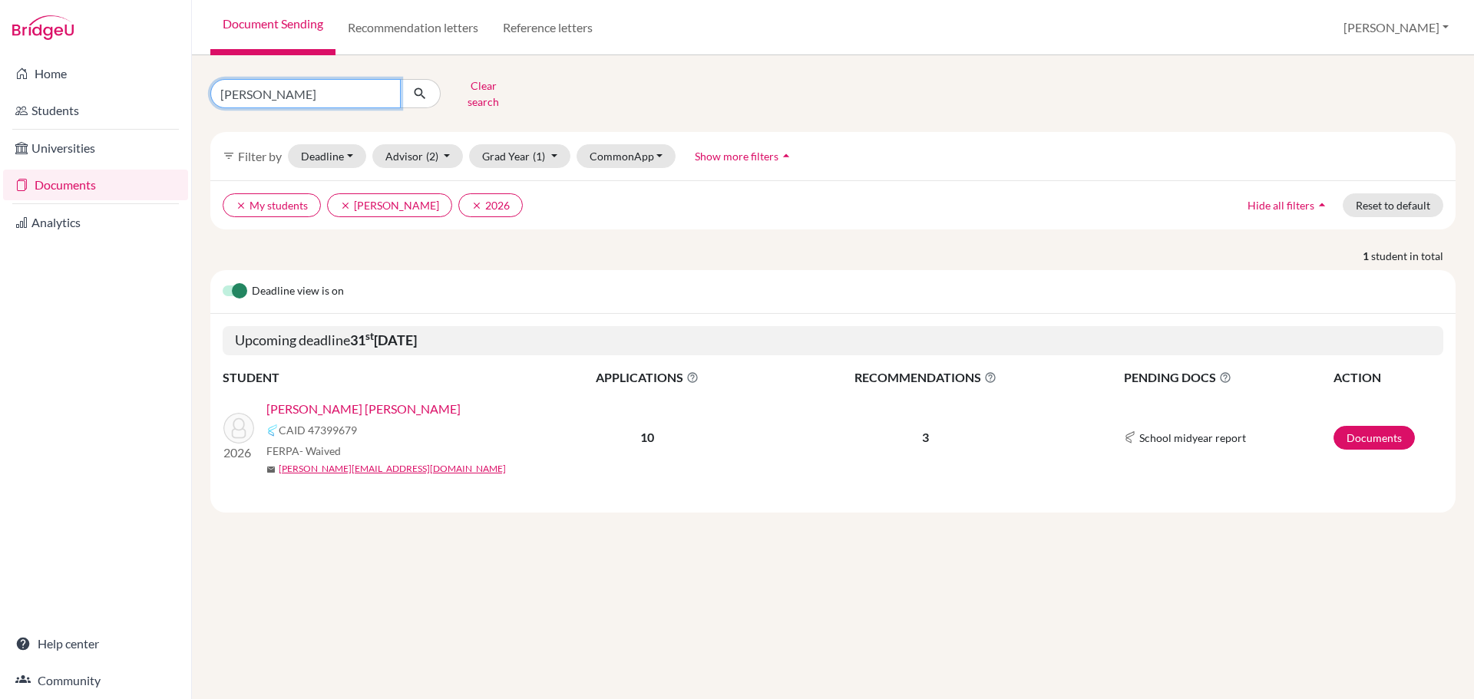
click at [290, 90] on input "[PERSON_NAME]" at bounding box center [305, 93] width 190 height 29
click at [292, 91] on input "[PERSON_NAME]" at bounding box center [305, 93] width 190 height 29
type input "[PERSON_NAME]"
click button "submit" at bounding box center [420, 93] width 41 height 29
click at [382, 400] on link "[PERSON_NAME] [PERSON_NAME]" at bounding box center [363, 409] width 194 height 18
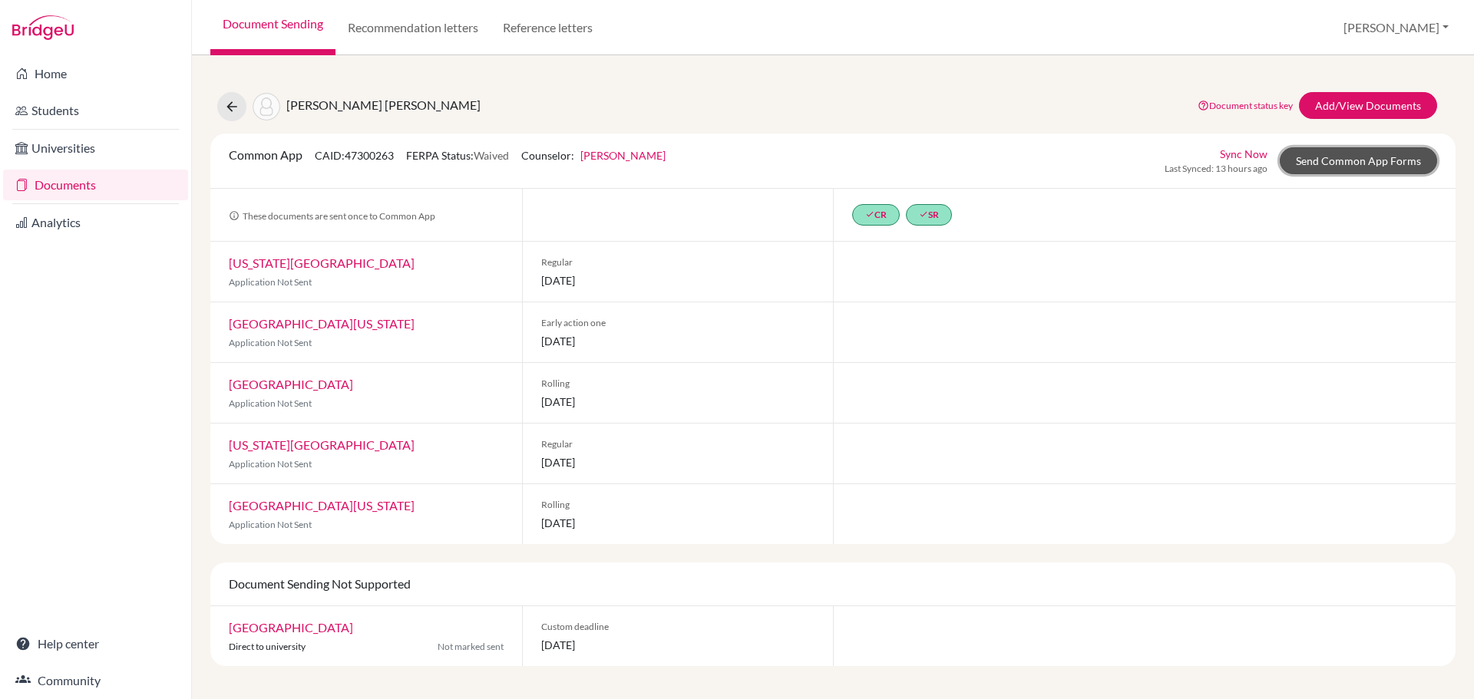
click at [1354, 162] on link "Send Common App Forms" at bounding box center [1358, 160] width 157 height 27
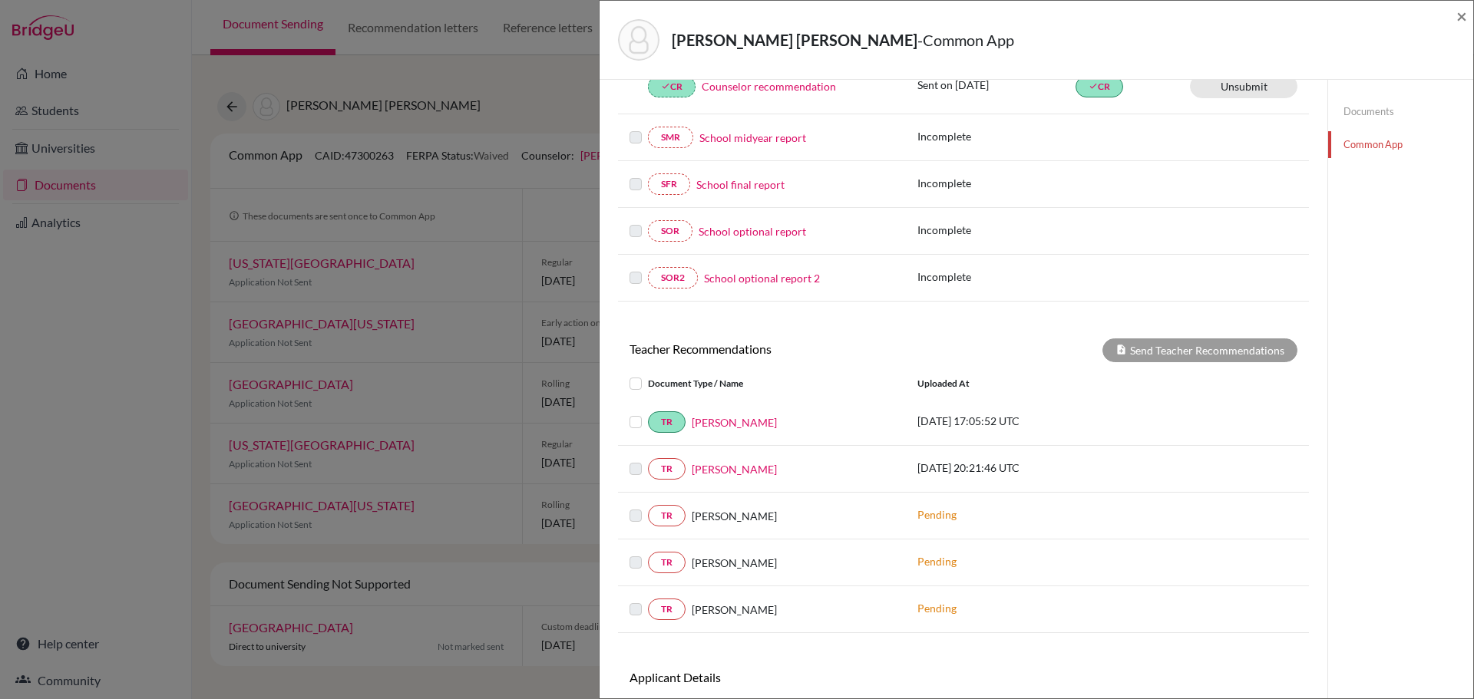
scroll to position [307, 0]
click at [648, 374] on label at bounding box center [648, 374] width 0 height 0
click at [0, 0] on input "checkbox" at bounding box center [0, 0] width 0 height 0
click at [648, 459] on label at bounding box center [648, 459] width 0 height 0
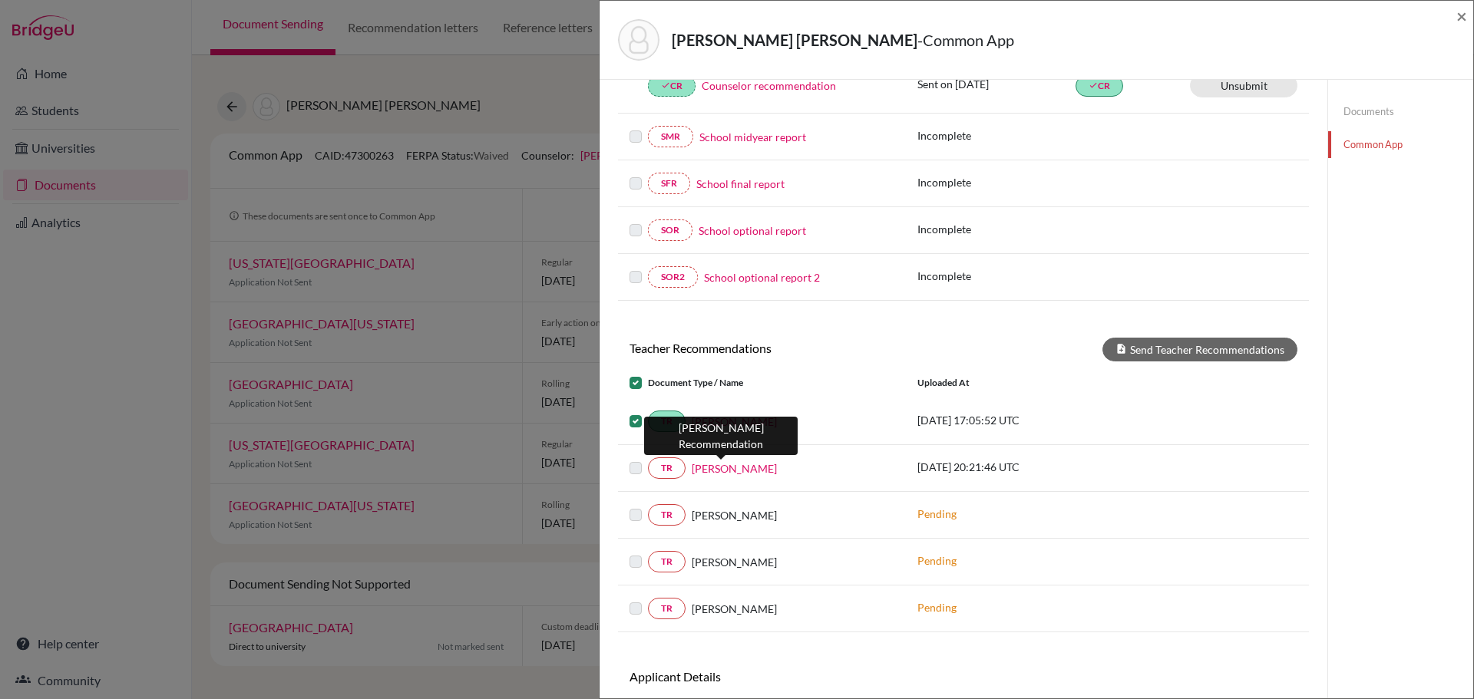
click at [726, 471] on link "Myah Fisher" at bounding box center [734, 469] width 85 height 16
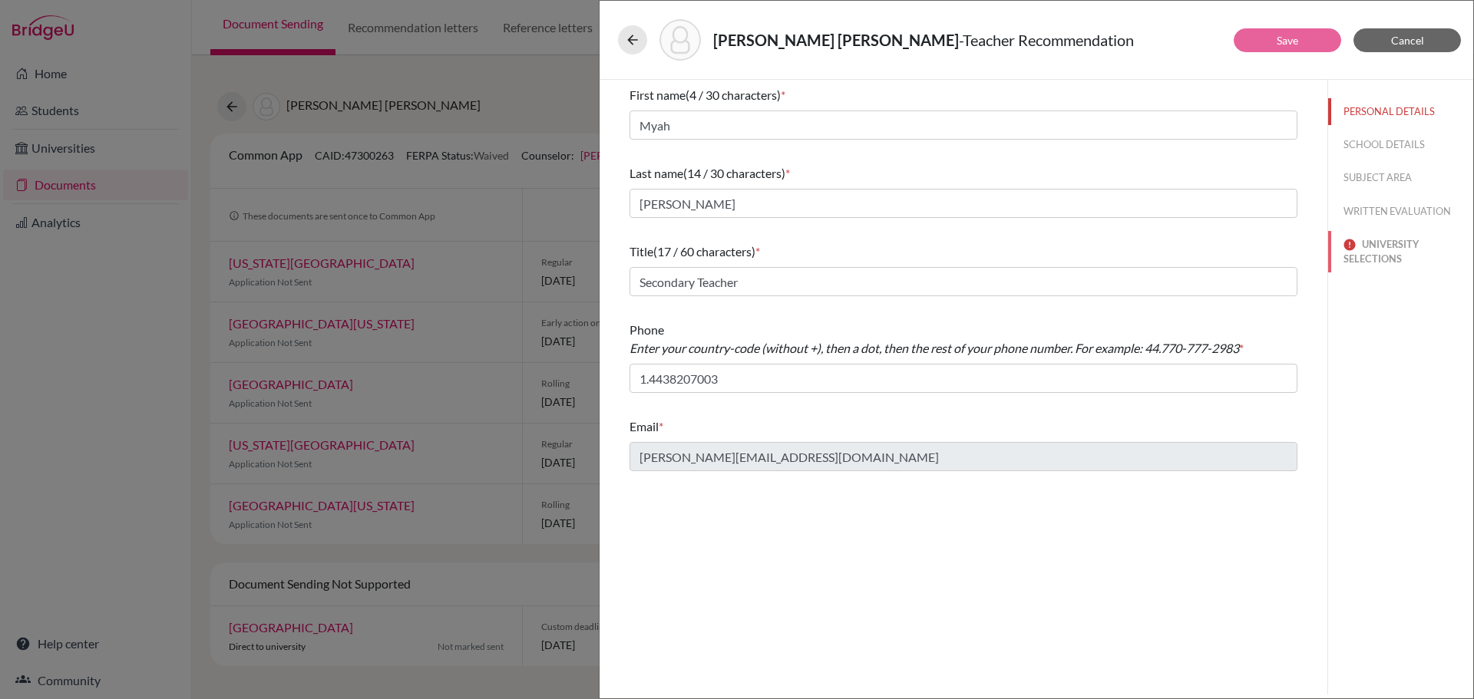
click at [1371, 250] on button "UNIVERSITY SELECTIONS" at bounding box center [1400, 251] width 145 height 41
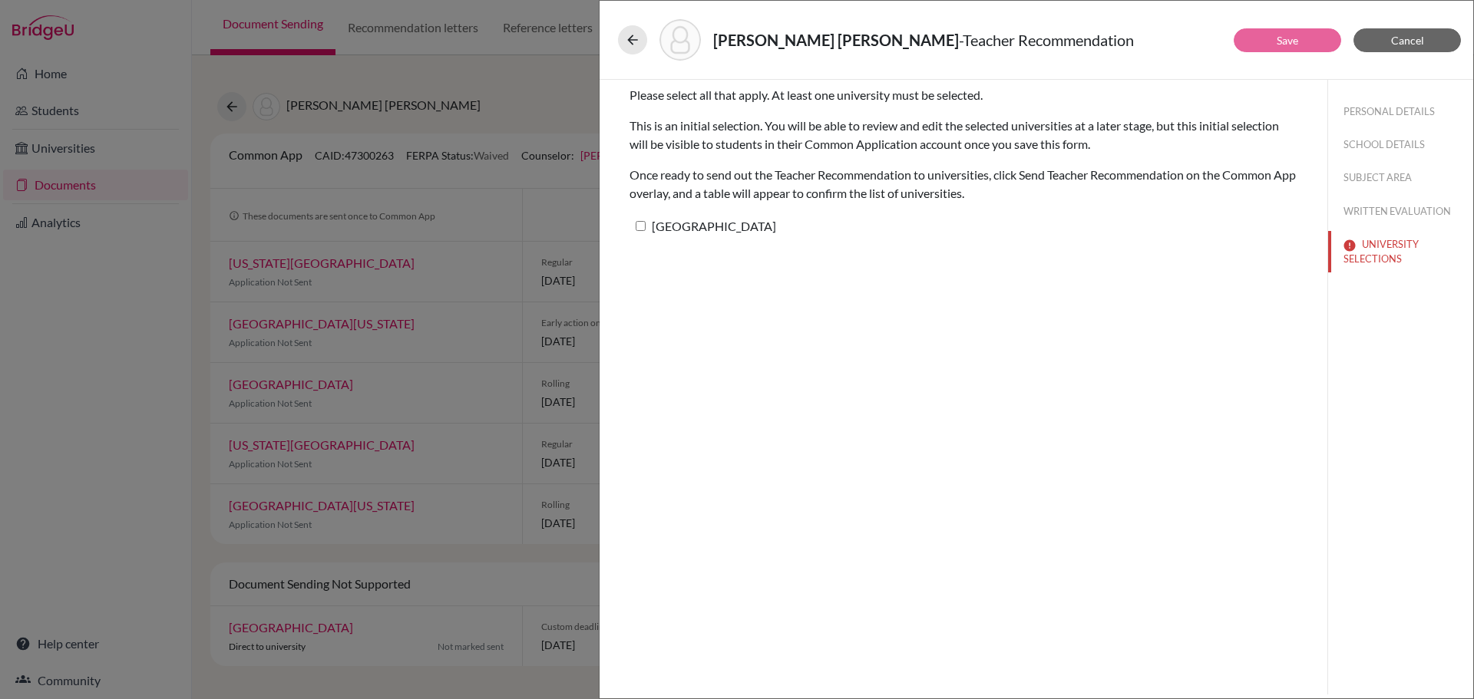
click at [640, 228] on input "Grand Valley State University" at bounding box center [641, 226] width 10 height 10
checkbox input "true"
click at [1301, 43] on button "Save" at bounding box center [1287, 40] width 107 height 24
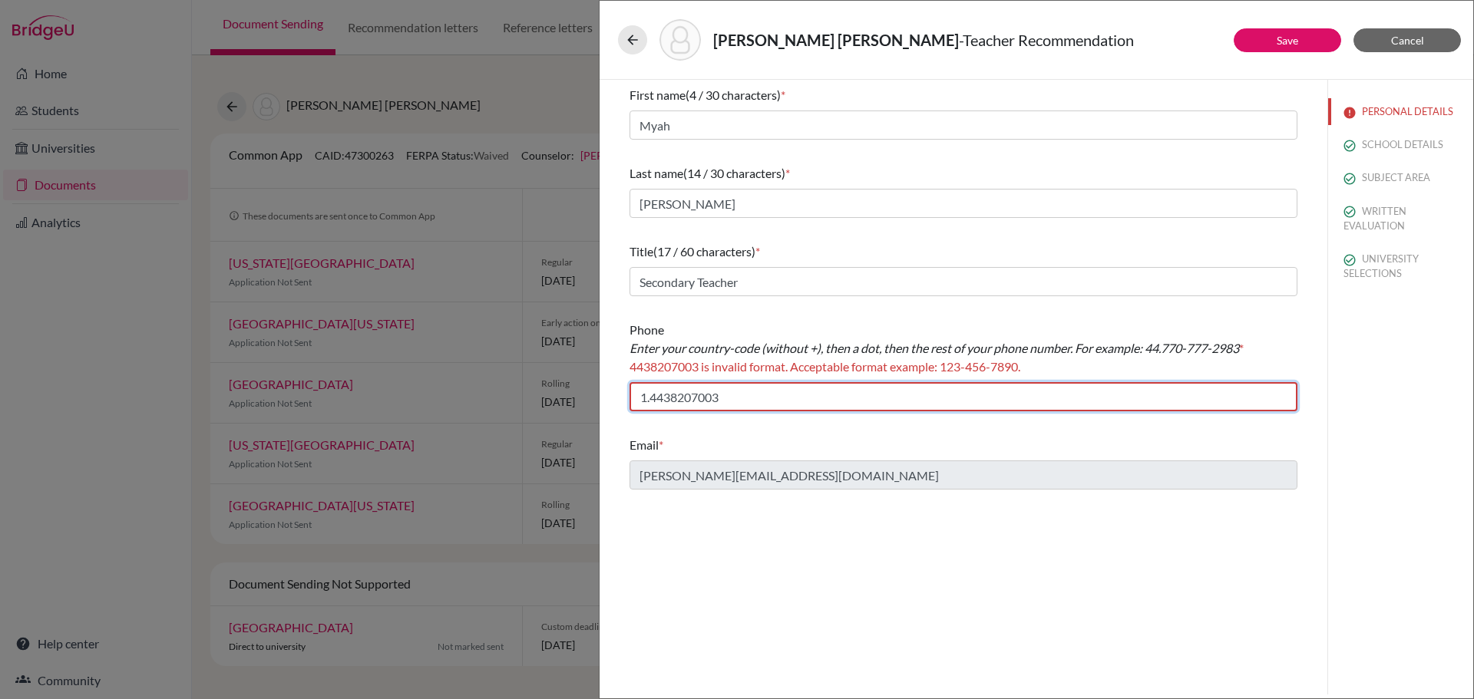
click at [669, 396] on input "1.4438207003" at bounding box center [964, 396] width 668 height 29
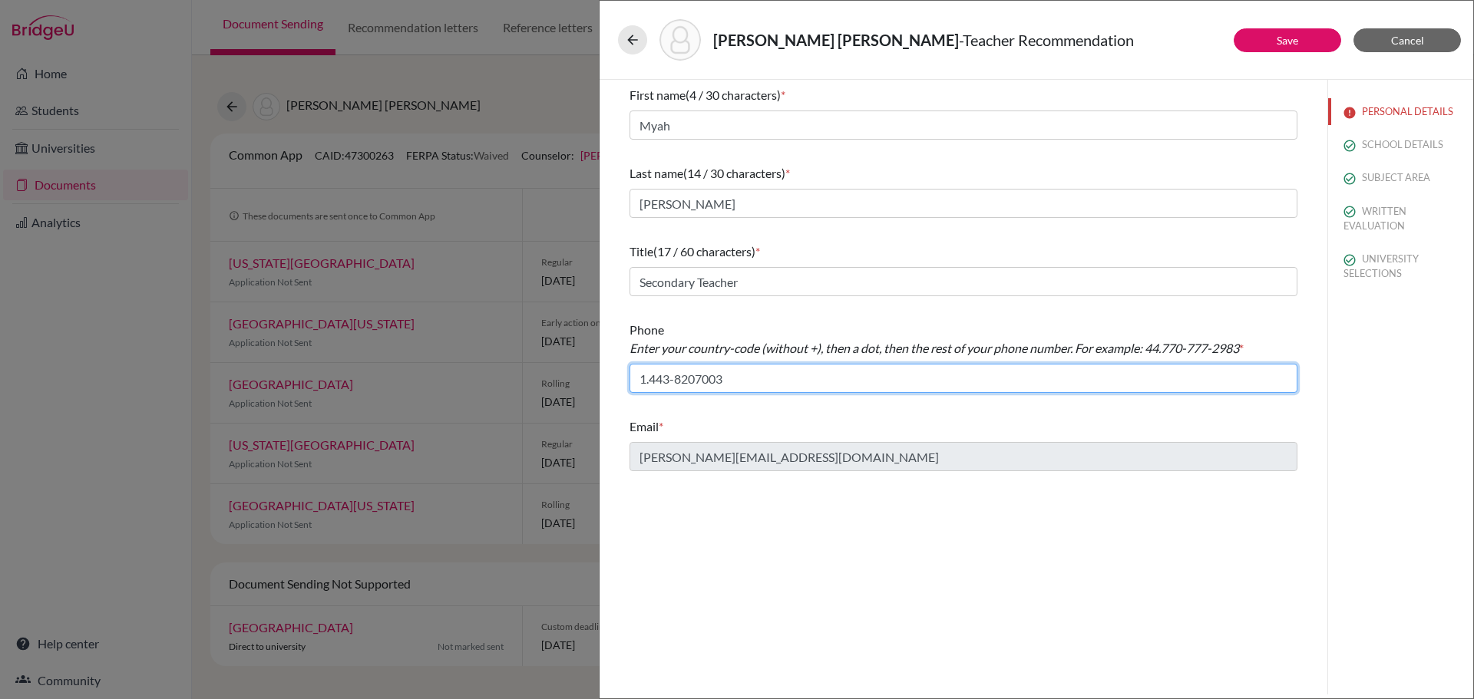
click at [693, 382] on input "1.443-8207003" at bounding box center [964, 378] width 668 height 29
type input "1.443-820-7003"
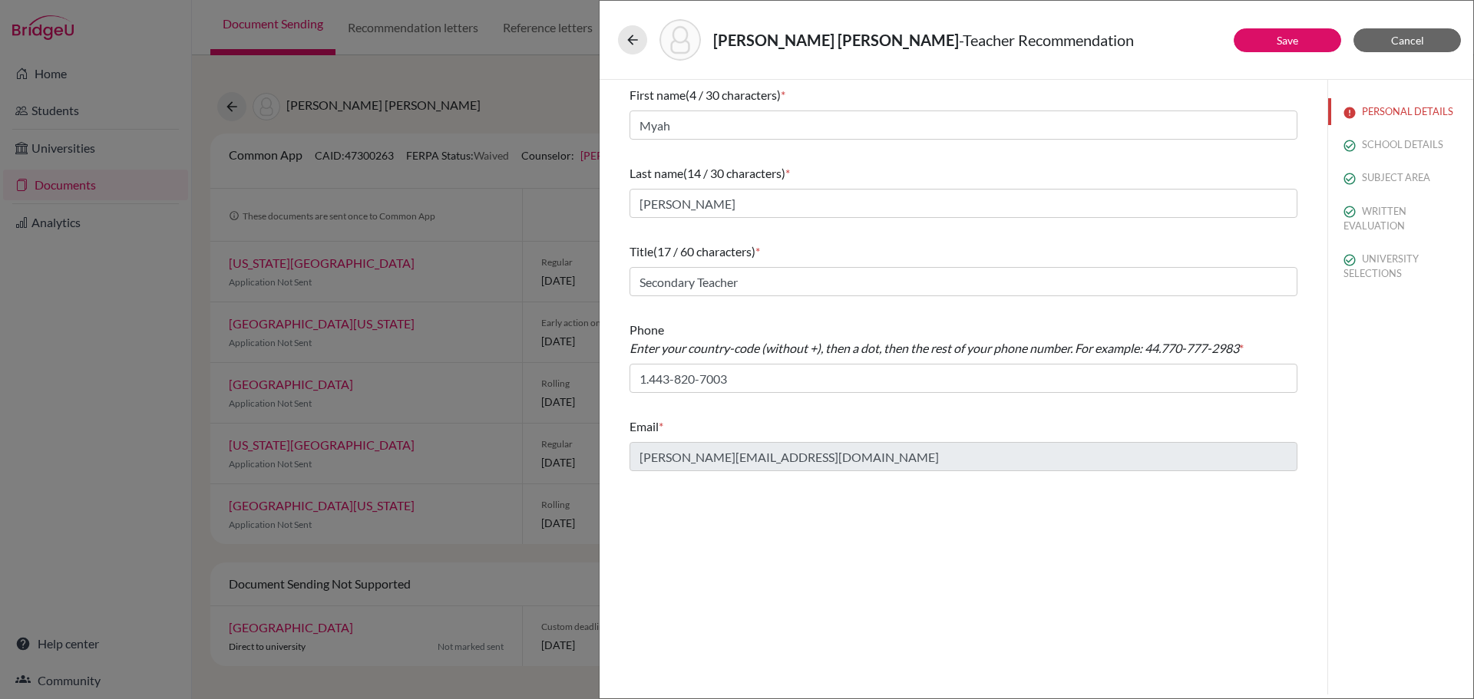
click at [729, 418] on div "Email *" at bounding box center [964, 427] width 668 height 18
click at [1285, 39] on link "Save" at bounding box center [1287, 40] width 21 height 13
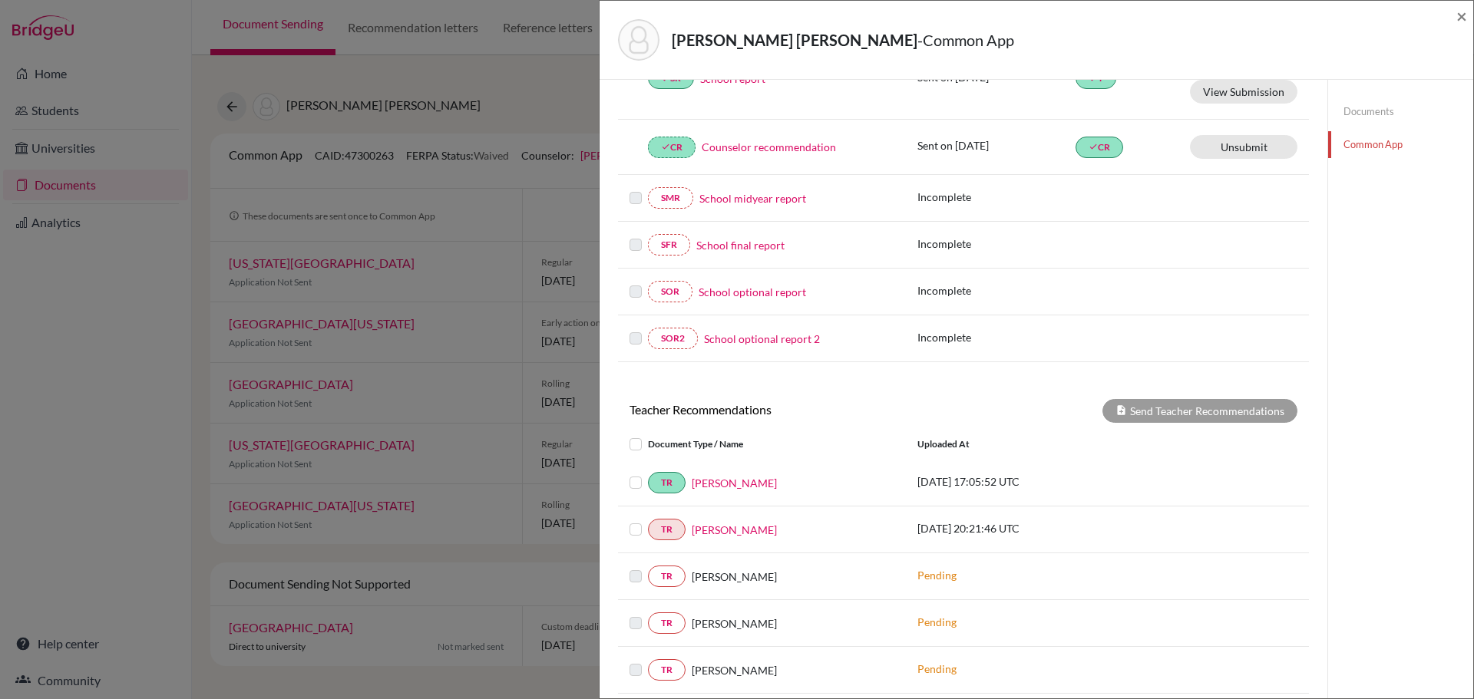
scroll to position [307, 0]
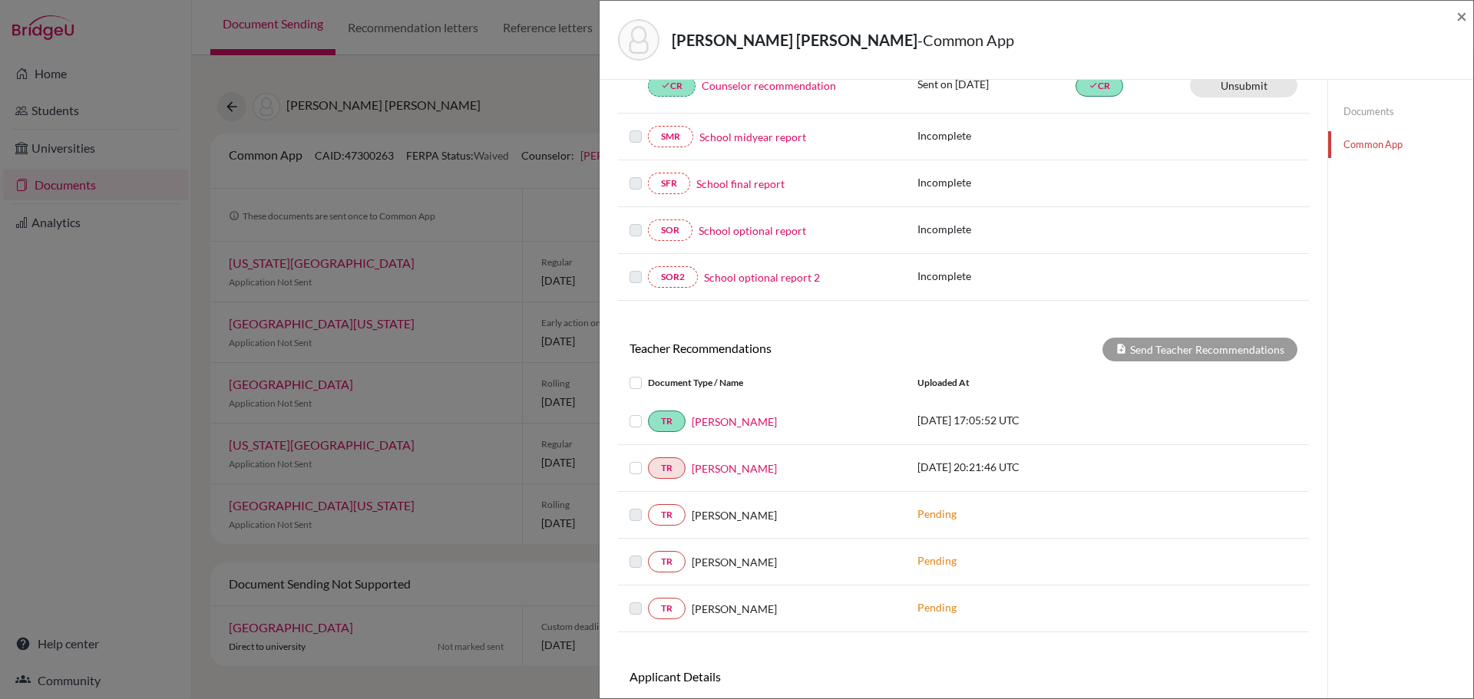
click at [648, 374] on label at bounding box center [648, 374] width 0 height 0
click at [0, 0] on input "checkbox" at bounding box center [0, 0] width 0 height 0
click at [648, 459] on label at bounding box center [648, 459] width 0 height 0
click at [0, 0] on input "checkbox" at bounding box center [0, 0] width 0 height 0
click at [832, 457] on div "TR Myah Fisher 2025-10-01 20:21:46 UTC" at bounding box center [963, 468] width 691 height 47
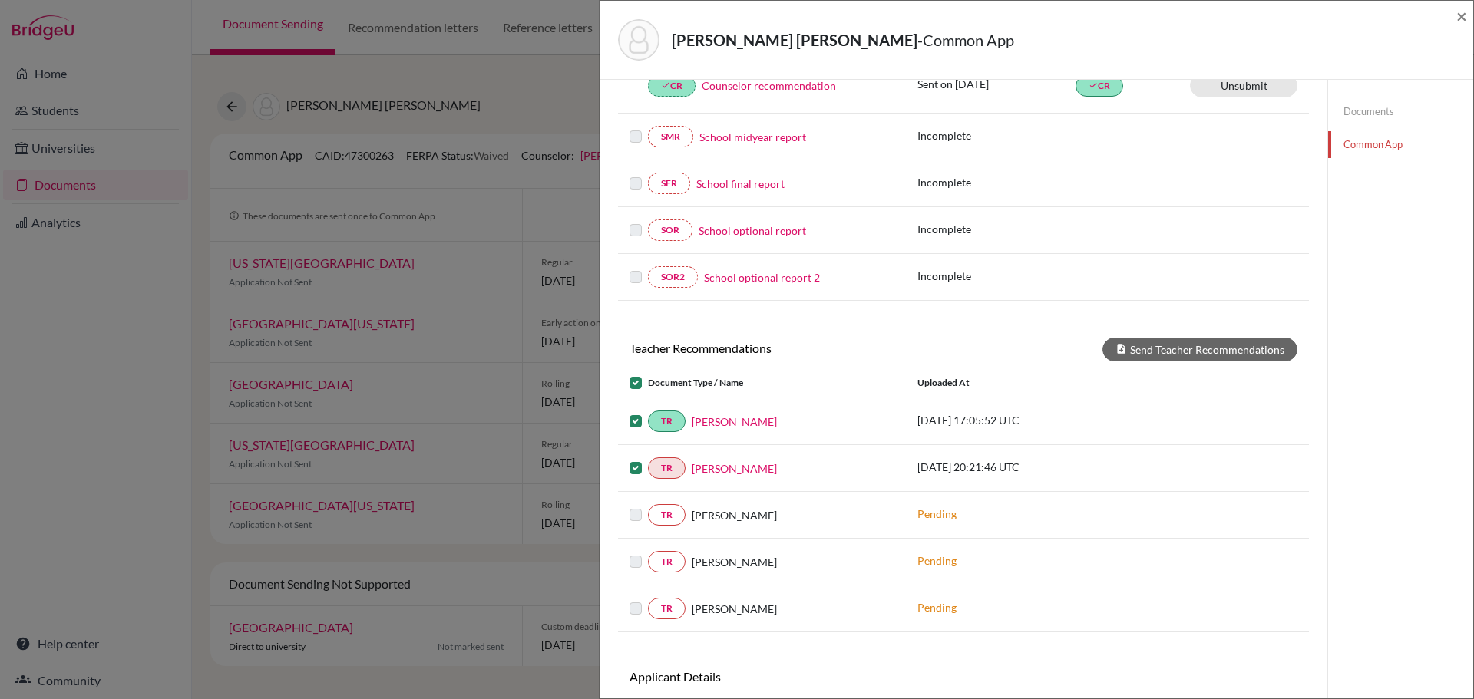
click at [833, 408] on div "TR Gabriel Stauffacher 2025-05-23 17:05:52 UTC" at bounding box center [963, 421] width 691 height 47
click at [845, 352] on h6 "Teacher Recommendations" at bounding box center [790, 348] width 345 height 15
click at [648, 412] on label at bounding box center [648, 412] width 0 height 0
click at [0, 0] on input "checkbox" at bounding box center [0, 0] width 0 height 0
click at [648, 374] on label at bounding box center [648, 374] width 0 height 0
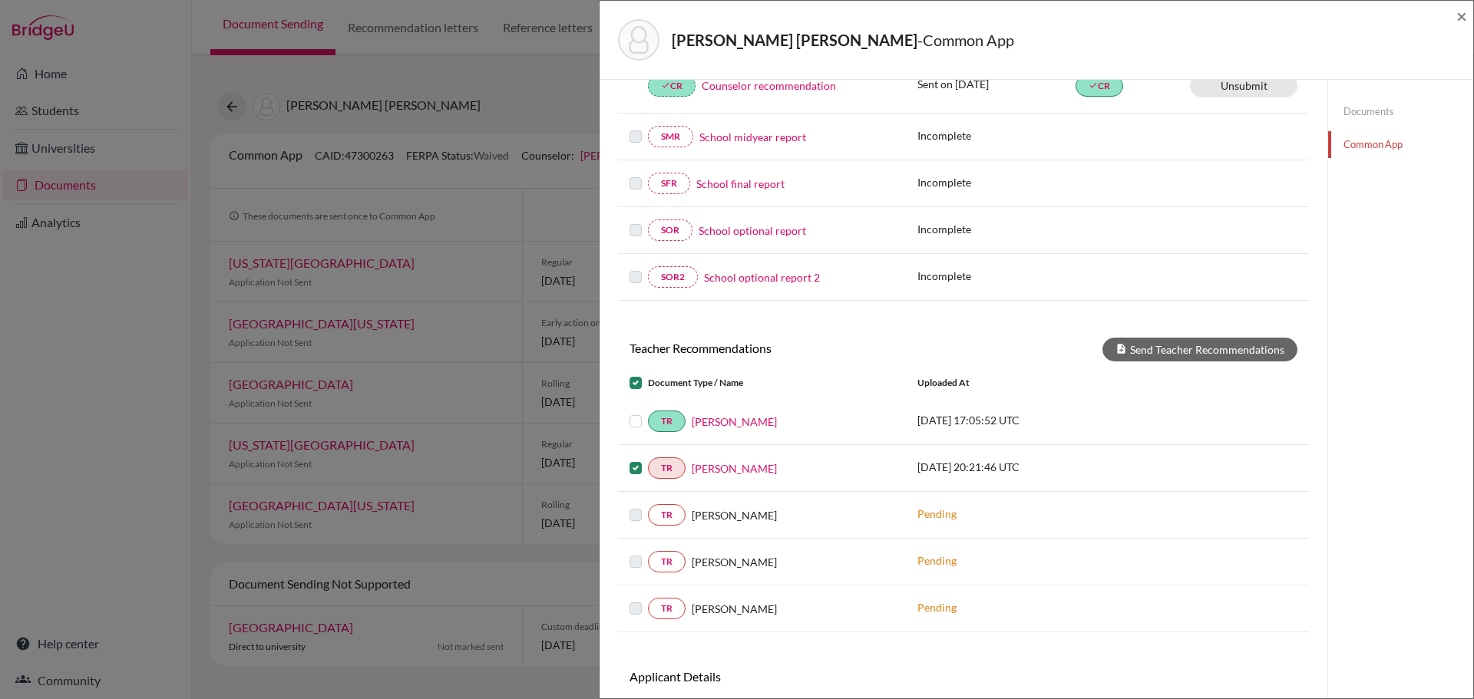
click at [0, 0] on input "checkbox" at bounding box center [0, 0] width 0 height 0
click at [648, 374] on label at bounding box center [648, 374] width 0 height 0
click at [0, 0] on input "checkbox" at bounding box center [0, 0] width 0 height 0
click at [648, 459] on label at bounding box center [648, 459] width 0 height 0
click at [0, 0] on input "checkbox" at bounding box center [0, 0] width 0 height 0
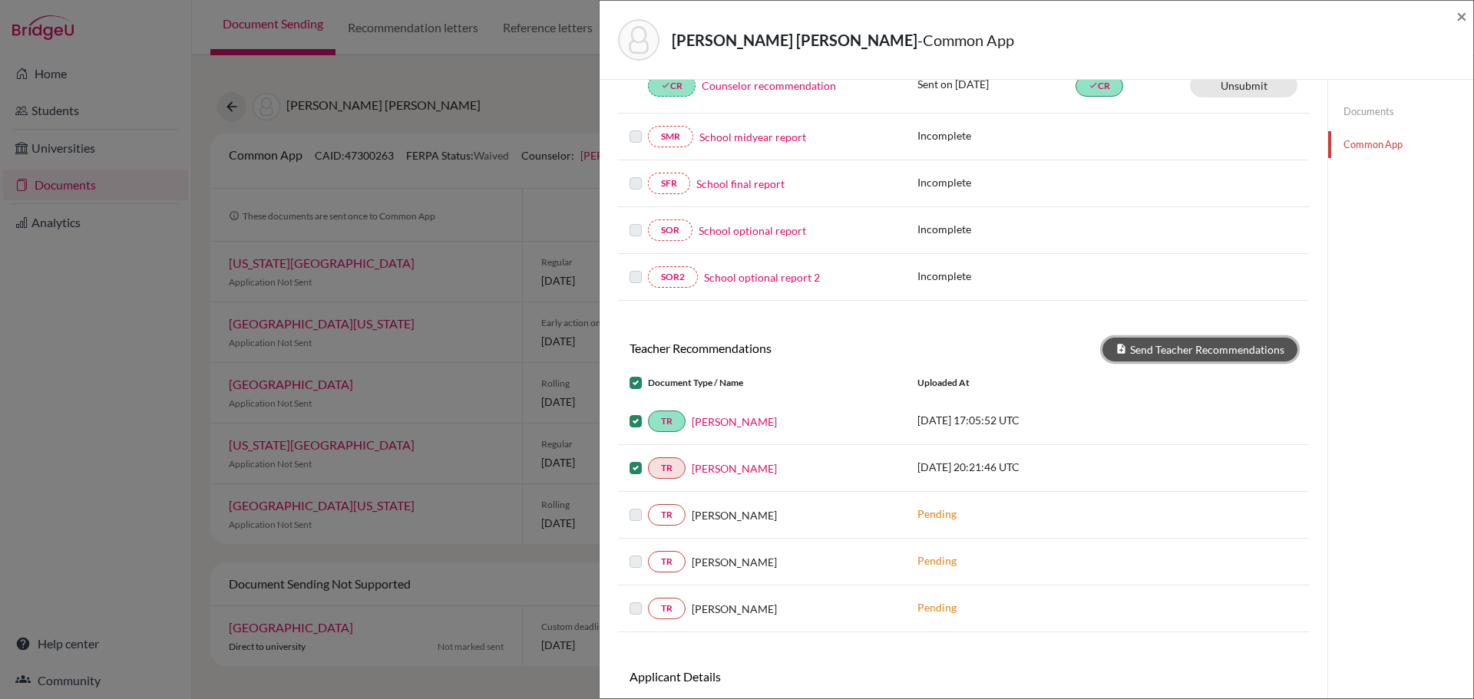
click at [1208, 350] on button "Send Teacher Recommendations" at bounding box center [1199, 350] width 195 height 24
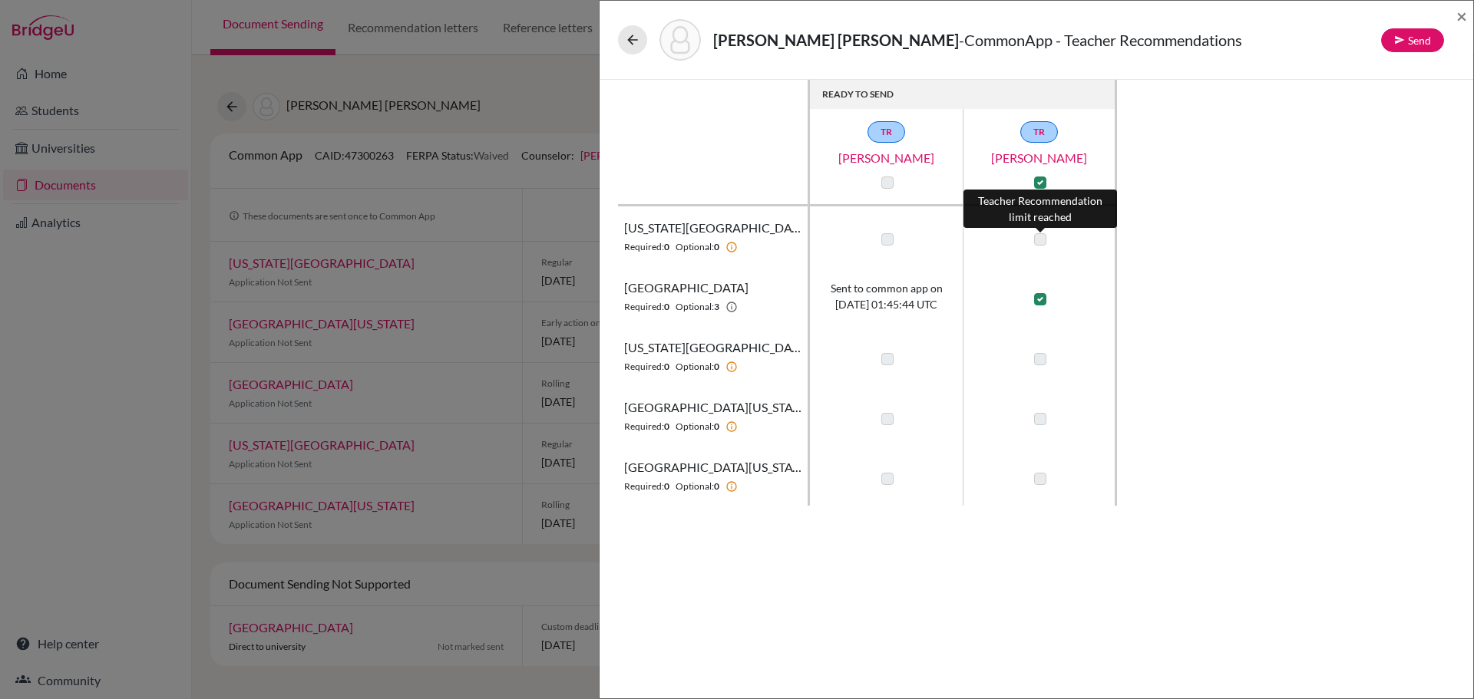
click at [1036, 236] on label at bounding box center [1040, 239] width 12 height 12
click at [1412, 38] on button "Send" at bounding box center [1412, 40] width 63 height 24
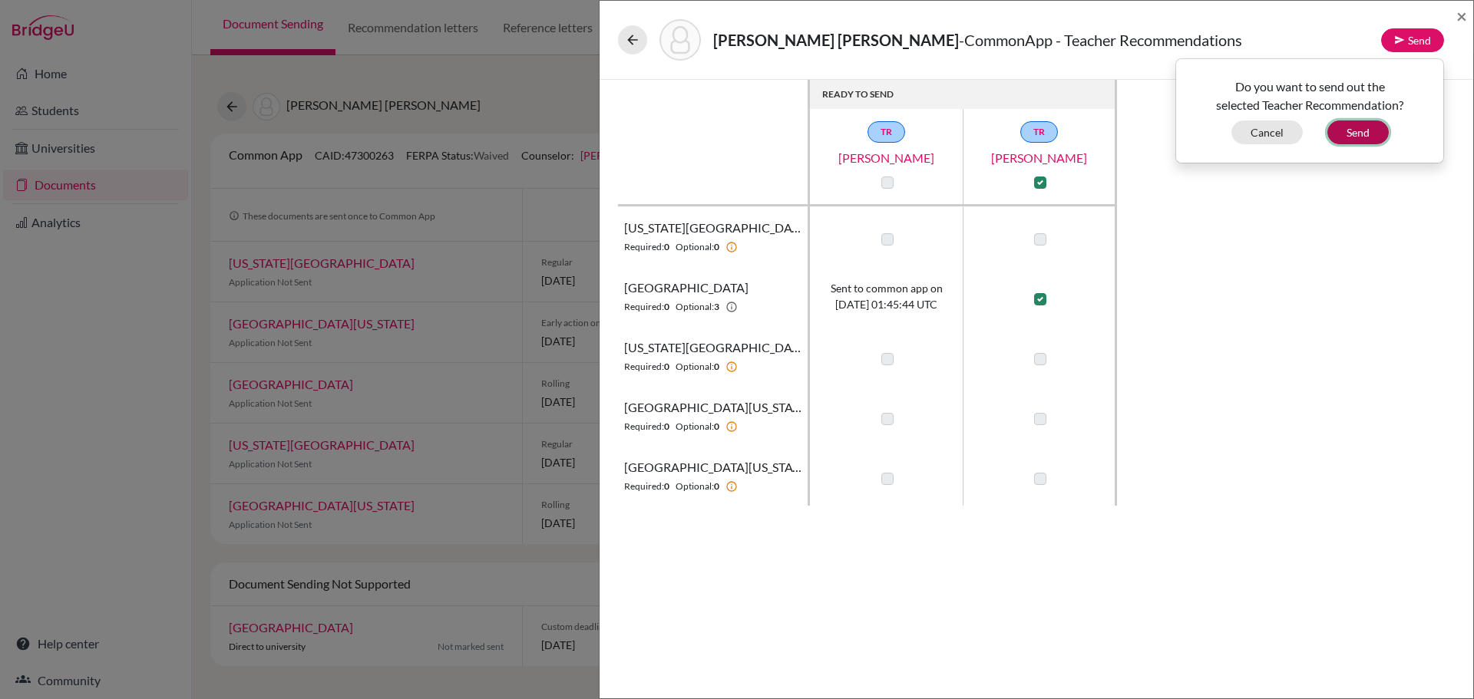
click at [1363, 134] on button "Send" at bounding box center [1357, 133] width 61 height 24
checkbox input "false"
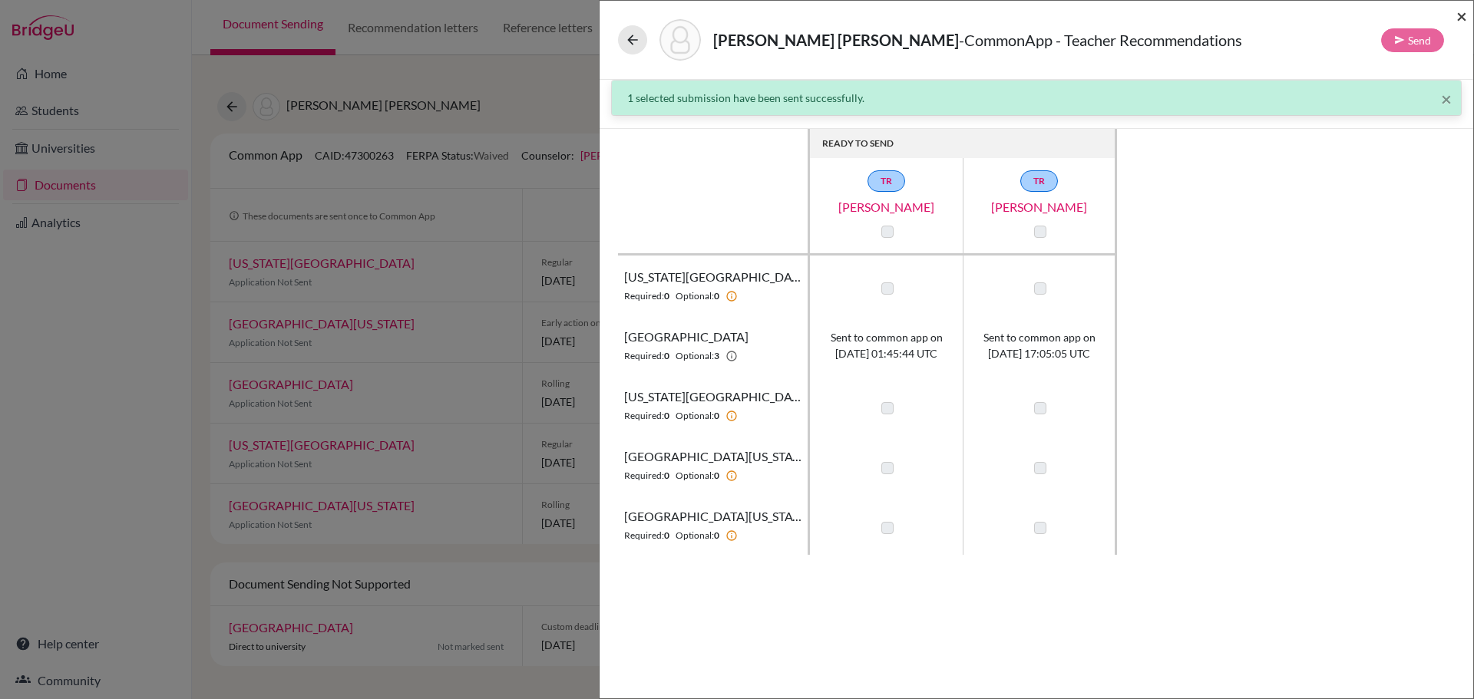
click at [1463, 15] on span "×" at bounding box center [1461, 16] width 11 height 22
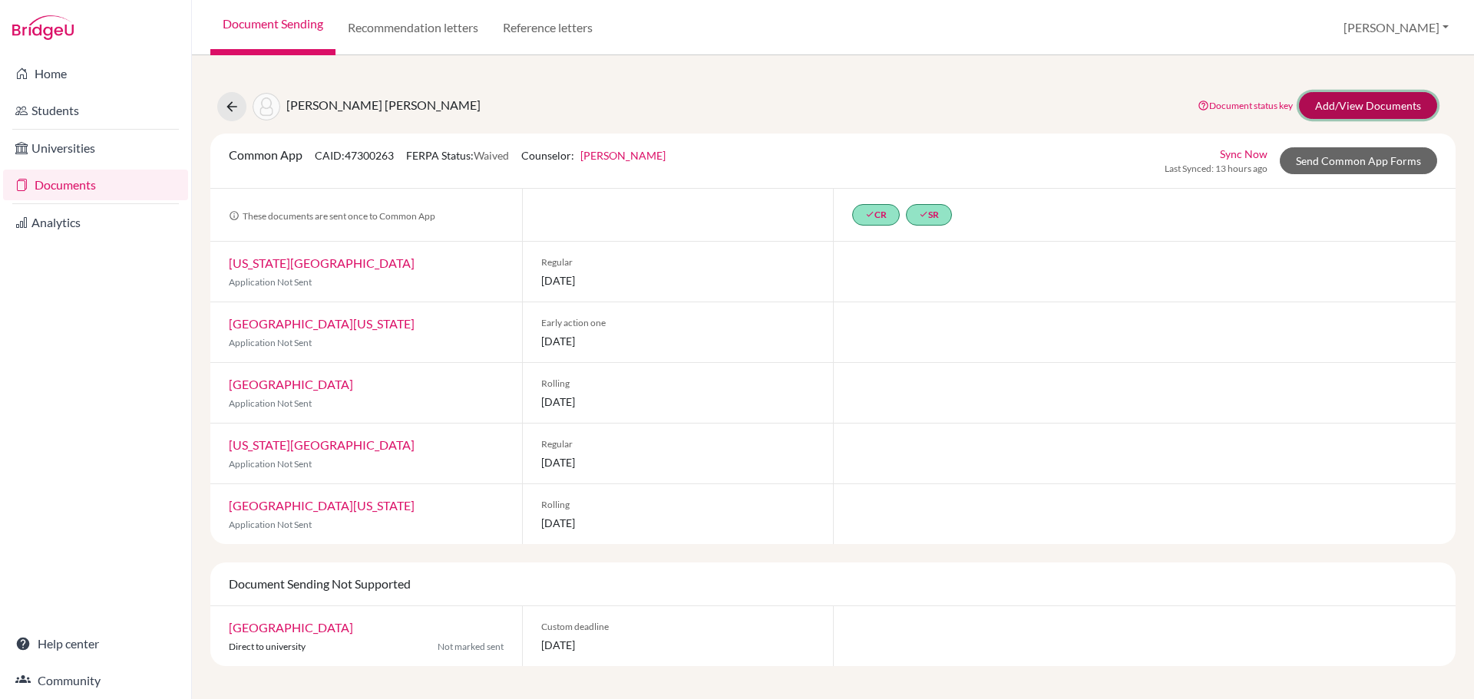
click at [1338, 101] on link "Add/View Documents" at bounding box center [1368, 105] width 138 height 27
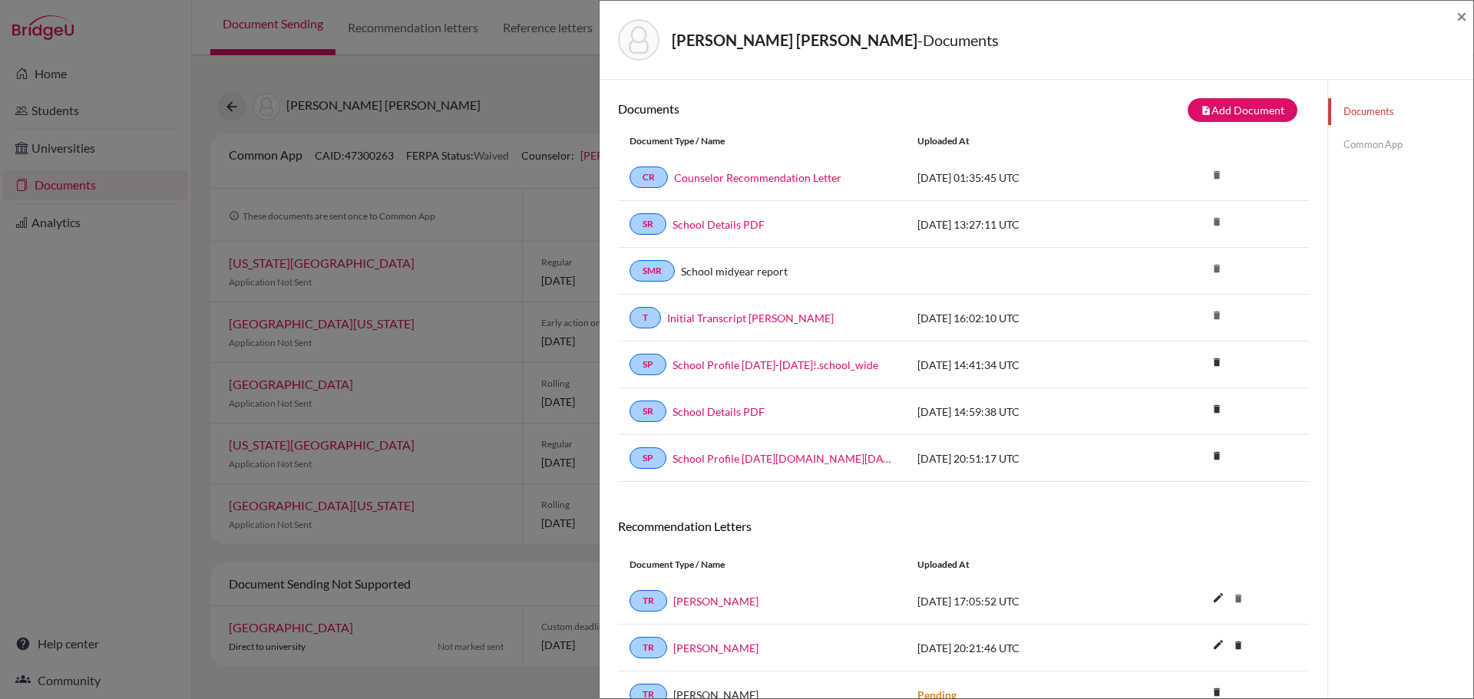
click at [1355, 143] on link "Common App" at bounding box center [1400, 144] width 145 height 27
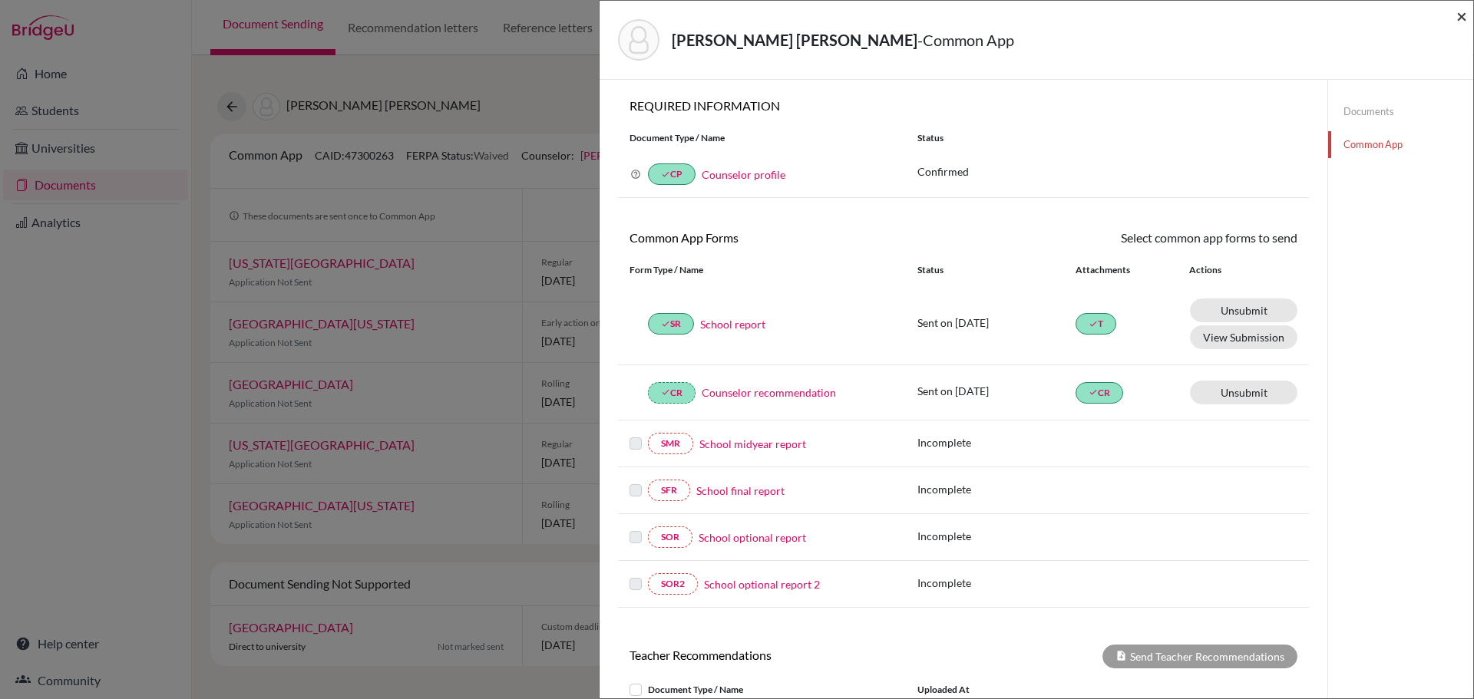
click at [1460, 14] on span "×" at bounding box center [1461, 16] width 11 height 22
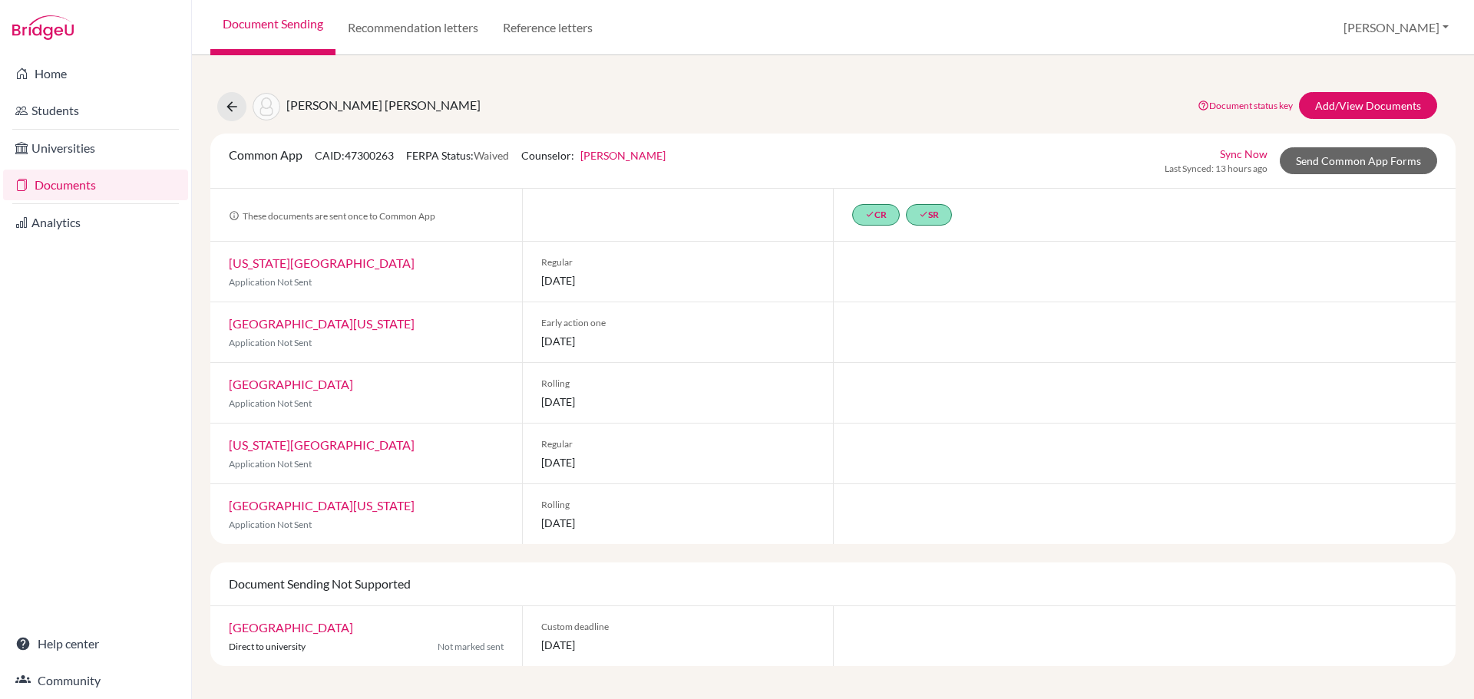
click at [84, 181] on link "Documents" at bounding box center [95, 185] width 185 height 31
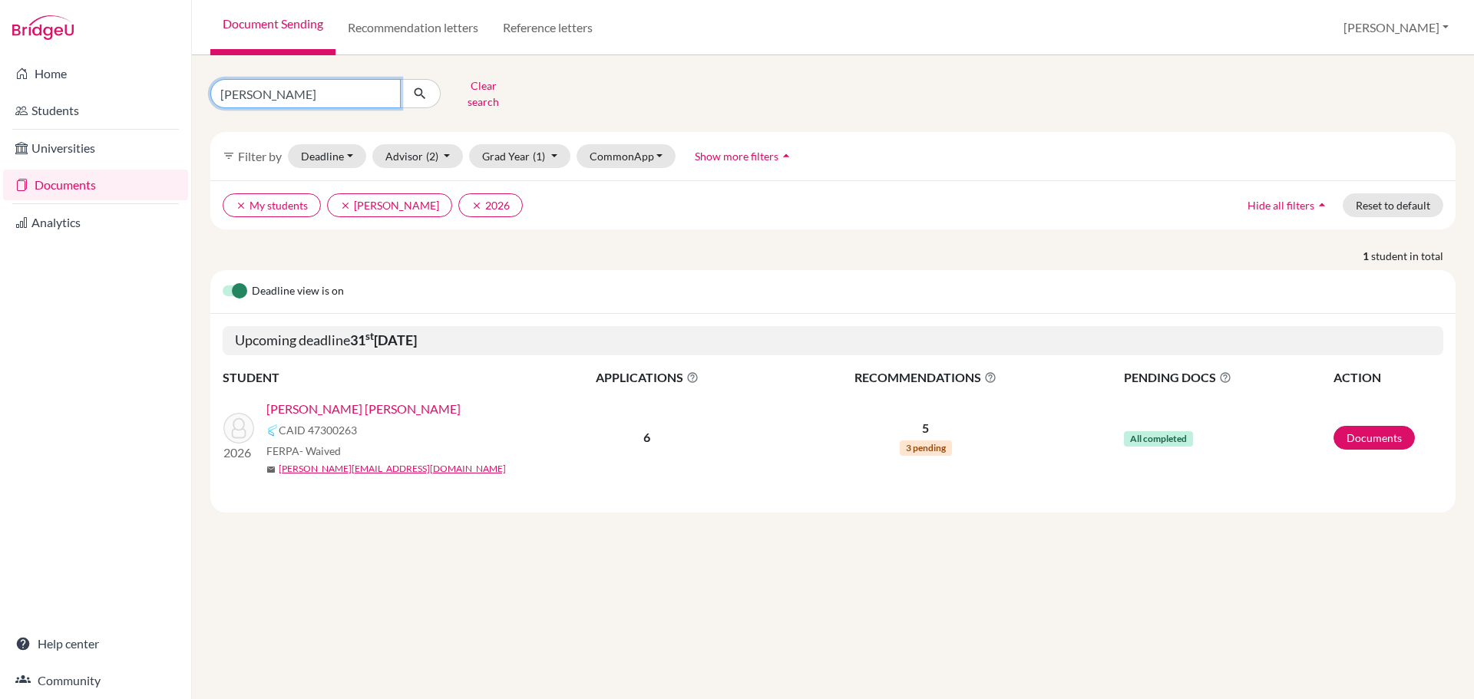
click at [355, 91] on input "[PERSON_NAME]" at bounding box center [305, 93] width 190 height 29
type input "[PERSON_NAME]"
click button "submit" at bounding box center [420, 93] width 41 height 29
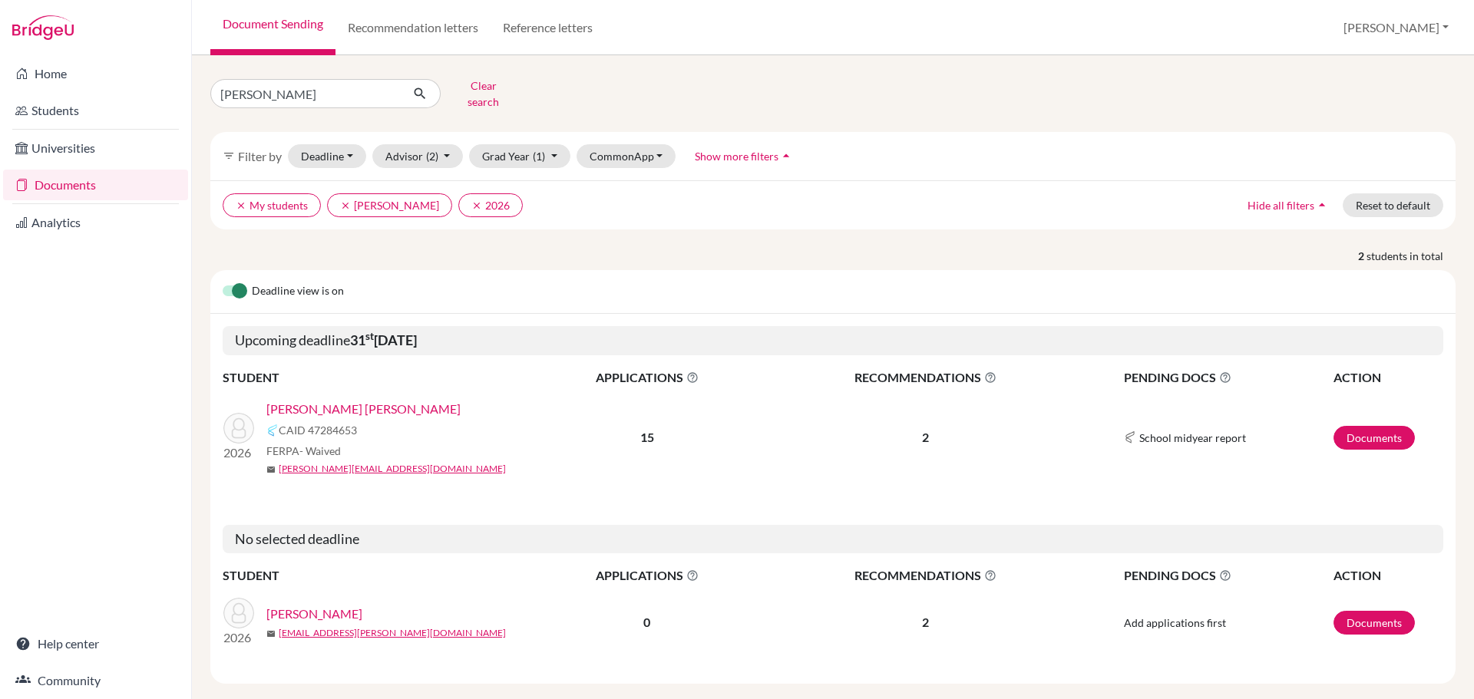
click at [398, 400] on link "[PERSON_NAME] [PERSON_NAME]" at bounding box center [363, 409] width 194 height 18
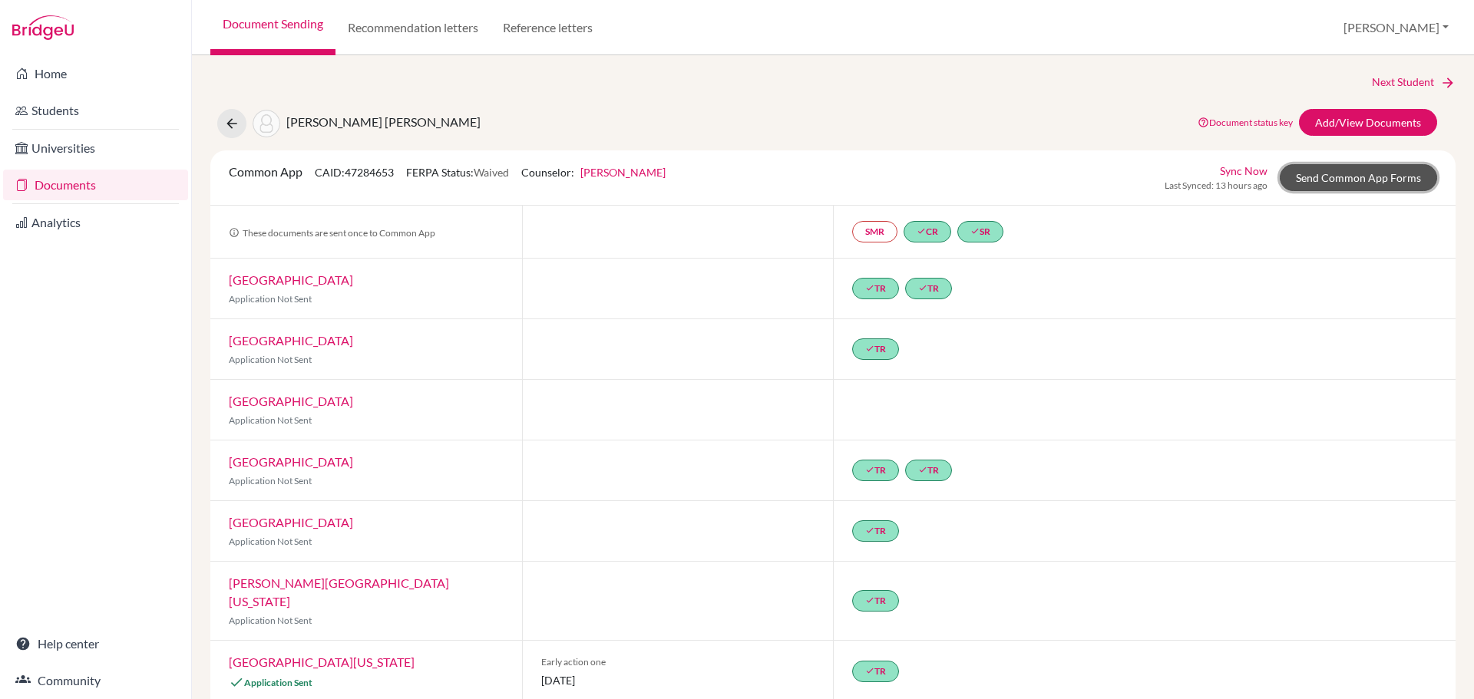
click at [1350, 175] on link "Send Common App Forms" at bounding box center [1358, 177] width 157 height 27
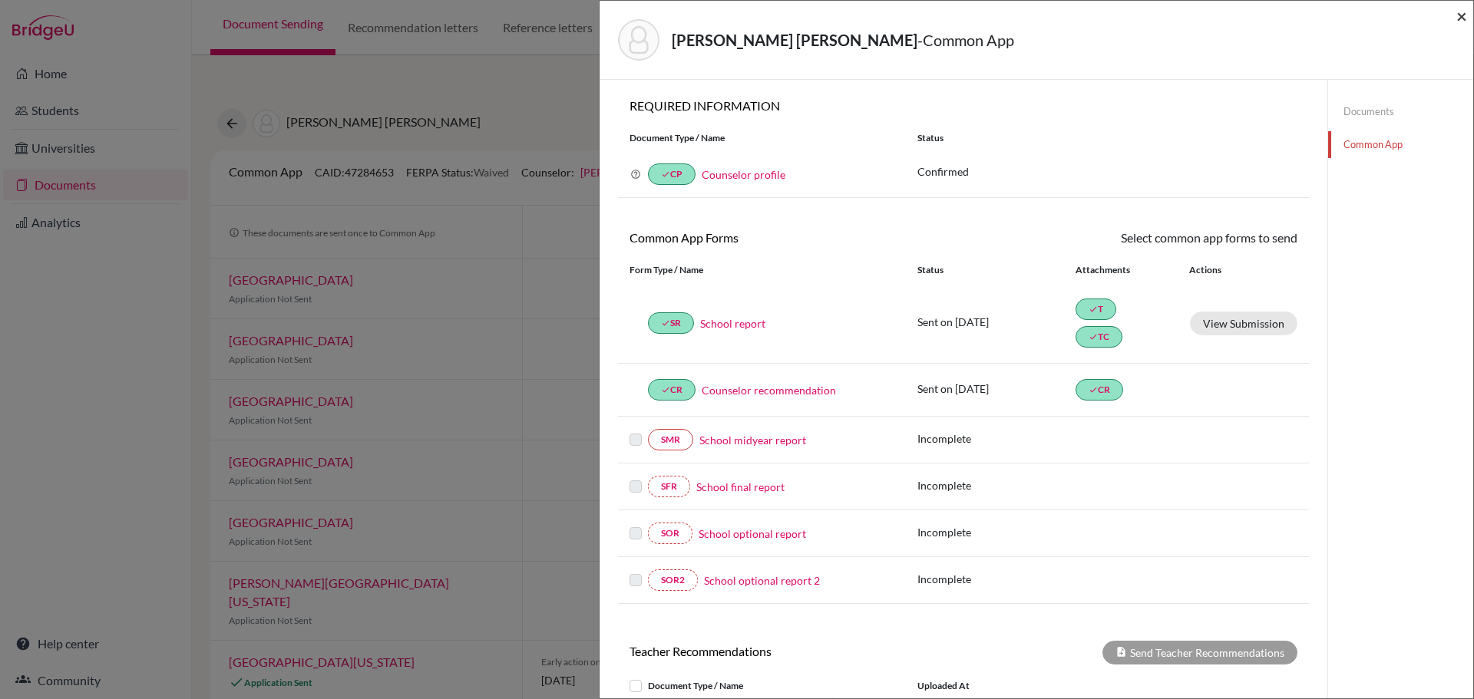
click at [1462, 15] on span "×" at bounding box center [1461, 16] width 11 height 22
